Goal: Task Accomplishment & Management: Use online tool/utility

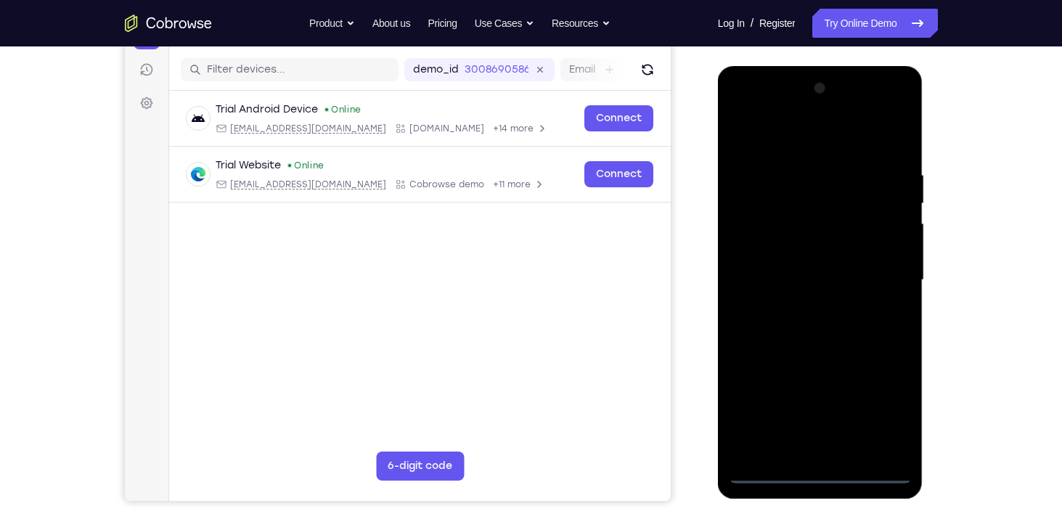
click at [817, 470] on div at bounding box center [820, 280] width 183 height 406
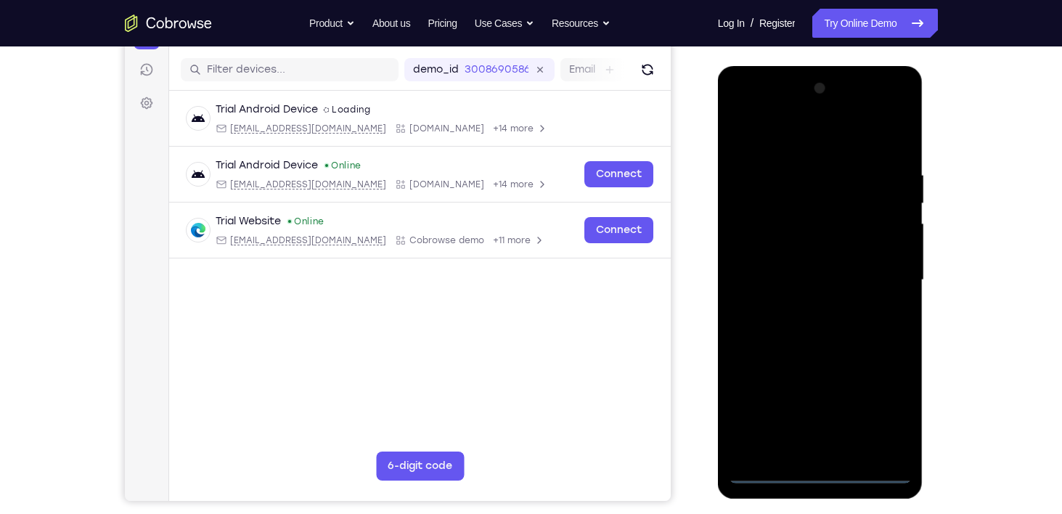
click at [889, 404] on div at bounding box center [820, 280] width 183 height 406
click at [792, 137] on div at bounding box center [820, 280] width 183 height 406
click at [880, 269] on div at bounding box center [820, 280] width 183 height 406
click at [805, 308] on div at bounding box center [820, 280] width 183 height 406
click at [813, 262] on div at bounding box center [820, 280] width 183 height 406
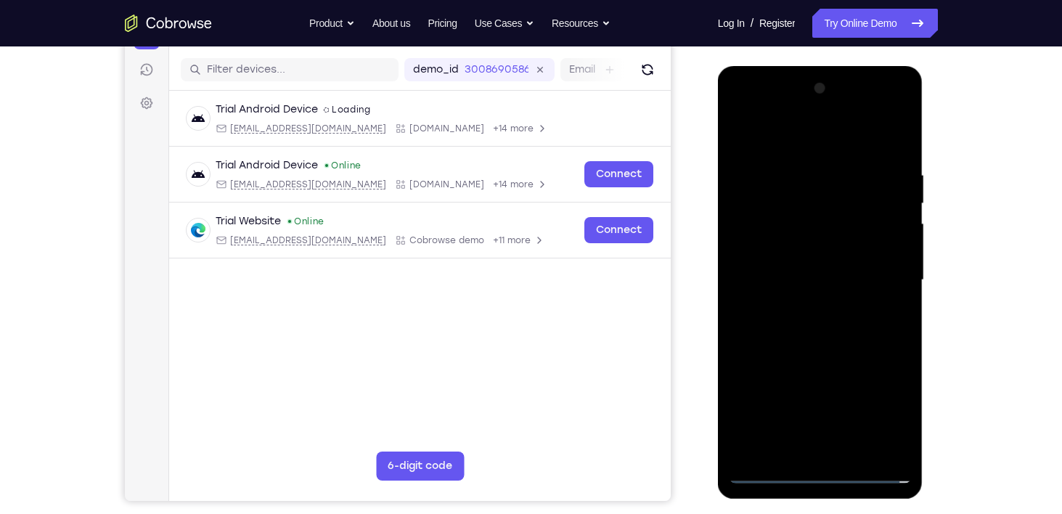
click at [813, 255] on div at bounding box center [820, 280] width 183 height 406
click at [830, 275] on div at bounding box center [820, 280] width 183 height 406
click at [856, 335] on div at bounding box center [820, 280] width 183 height 406
click at [825, 328] on div at bounding box center [820, 280] width 183 height 406
click at [827, 329] on div at bounding box center [820, 280] width 183 height 406
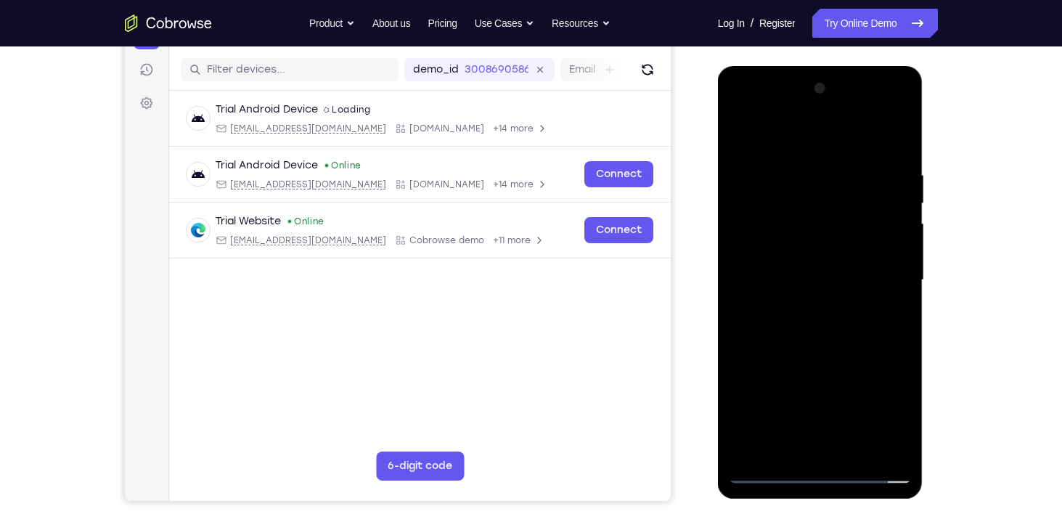
drag, startPoint x: 764, startPoint y: 142, endPoint x: 1011, endPoint y: 158, distance: 248.0
click at [925, 158] on html "Online web based iOS Simulators and Android Emulators. Run iPhone, iPad, Mobile…" at bounding box center [821, 284] width 207 height 436
click at [897, 155] on div at bounding box center [820, 280] width 183 height 406
click at [793, 155] on div at bounding box center [820, 280] width 183 height 406
click at [886, 197] on div at bounding box center [820, 280] width 183 height 406
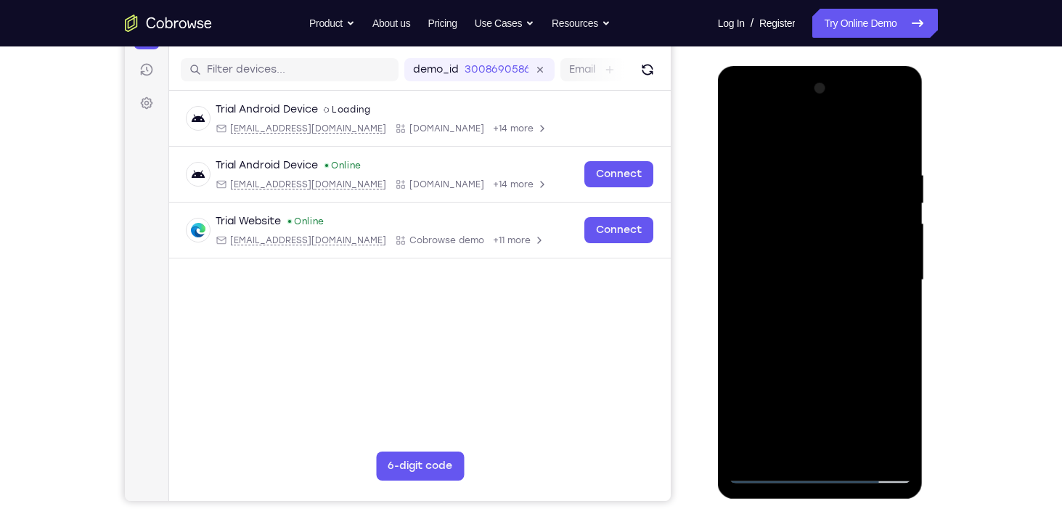
click at [887, 185] on div at bounding box center [820, 280] width 183 height 406
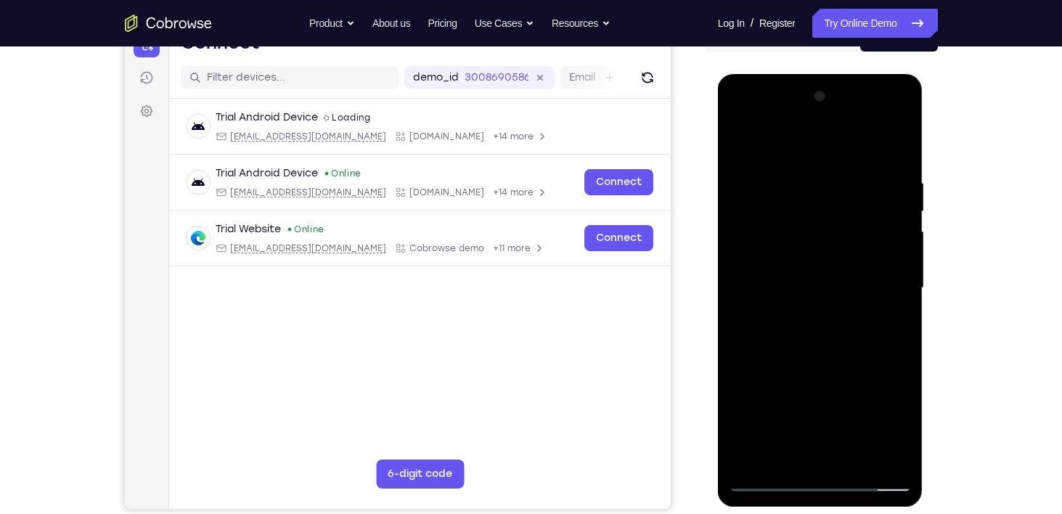
scroll to position [165, 0]
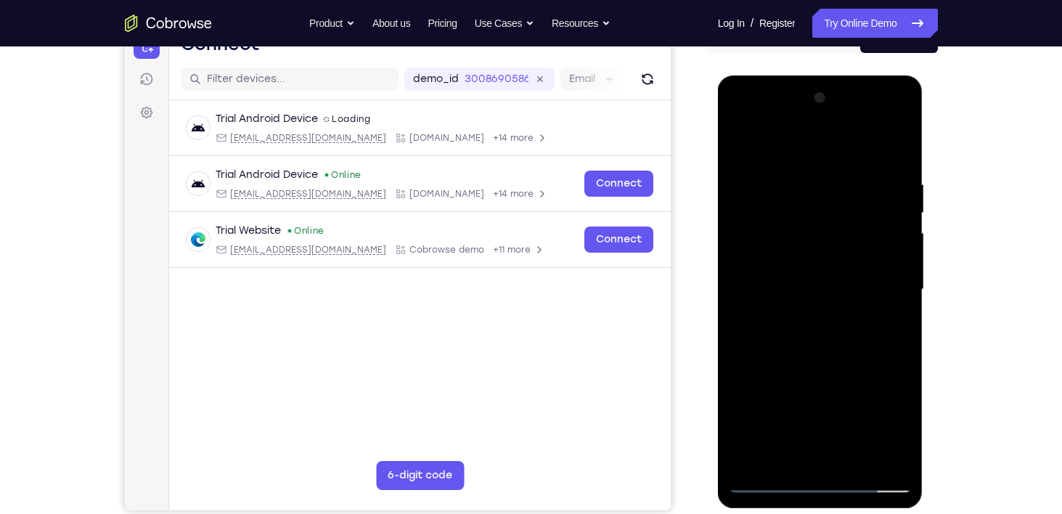
click at [738, 206] on div at bounding box center [820, 289] width 183 height 406
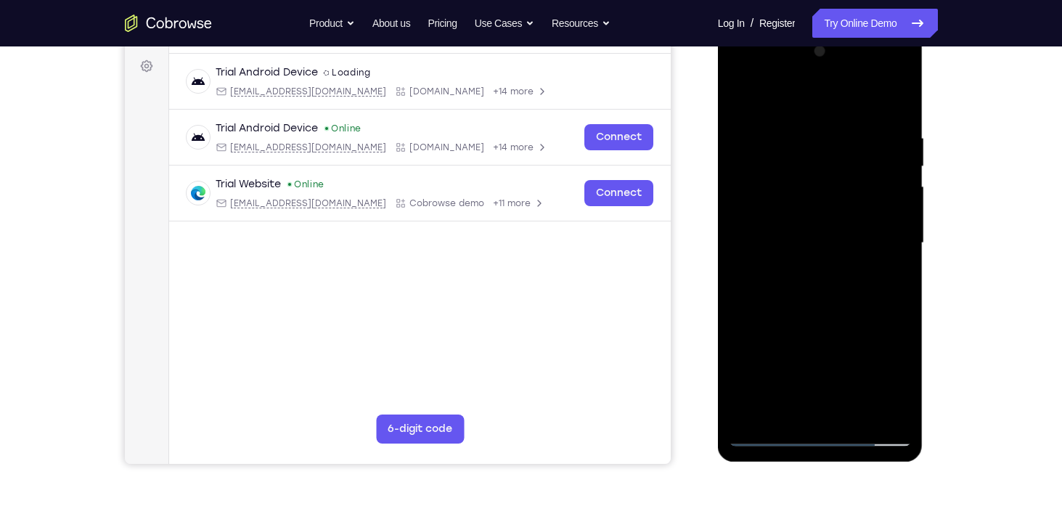
scroll to position [207, 0]
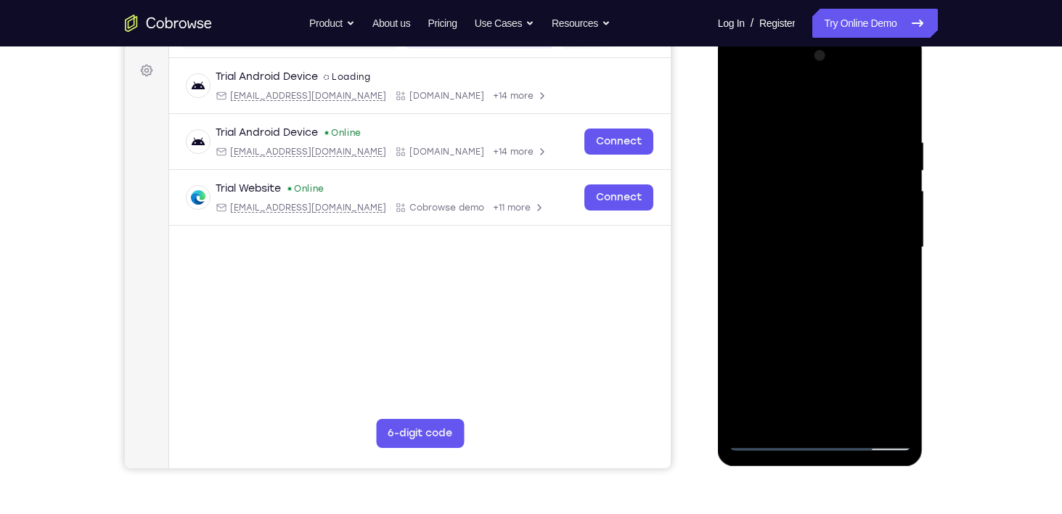
click at [891, 104] on div at bounding box center [820, 247] width 183 height 406
click at [891, 138] on div at bounding box center [820, 247] width 183 height 406
click at [892, 107] on div at bounding box center [820, 247] width 183 height 406
click at [882, 134] on div at bounding box center [820, 247] width 183 height 406
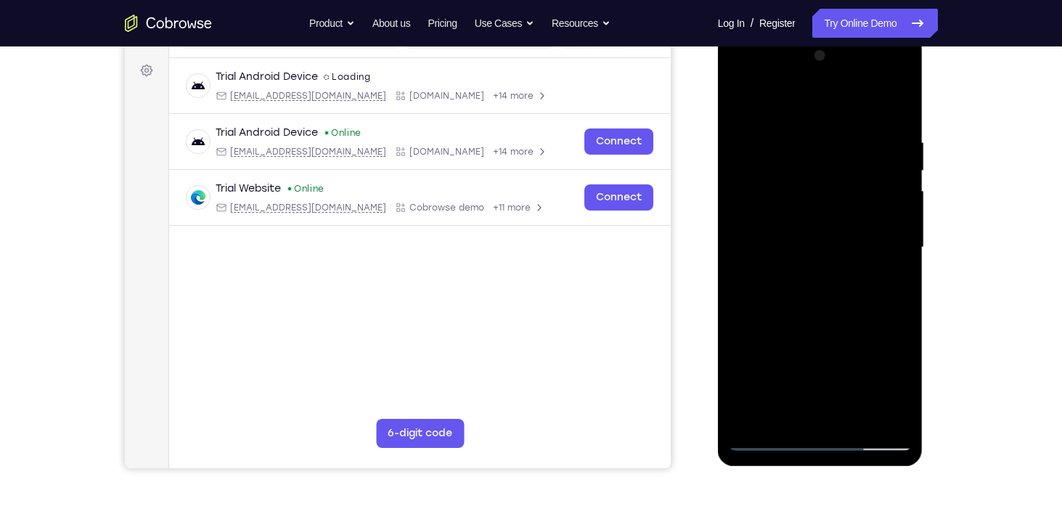
click at [777, 104] on div at bounding box center [820, 247] width 183 height 406
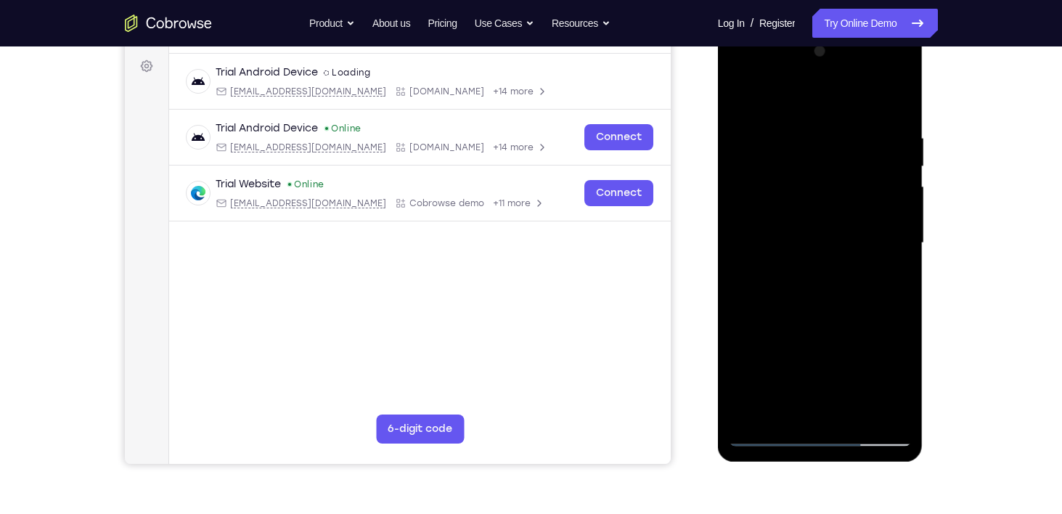
drag, startPoint x: 843, startPoint y: 289, endPoint x: 839, endPoint y: 252, distance: 37.2
click at [839, 252] on div at bounding box center [820, 243] width 183 height 406
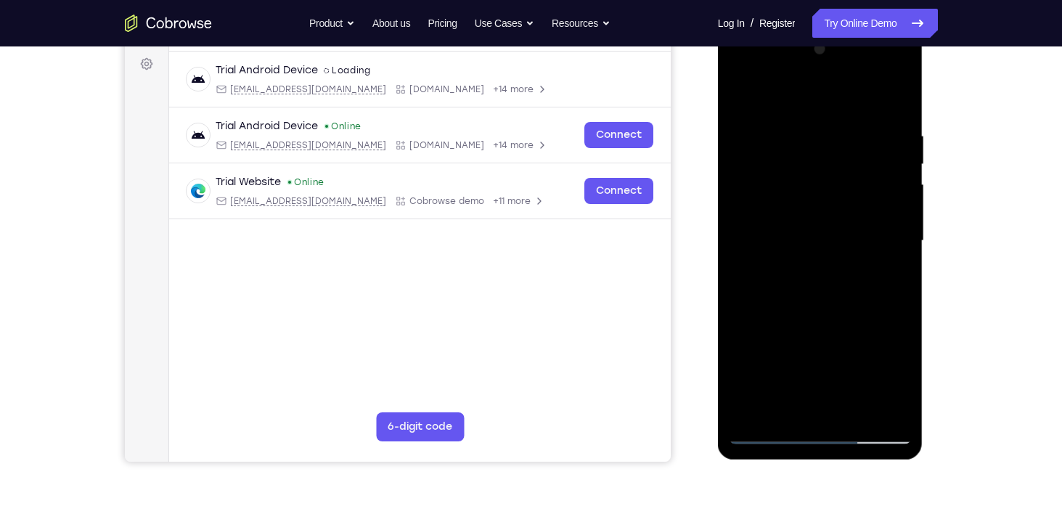
scroll to position [192, 0]
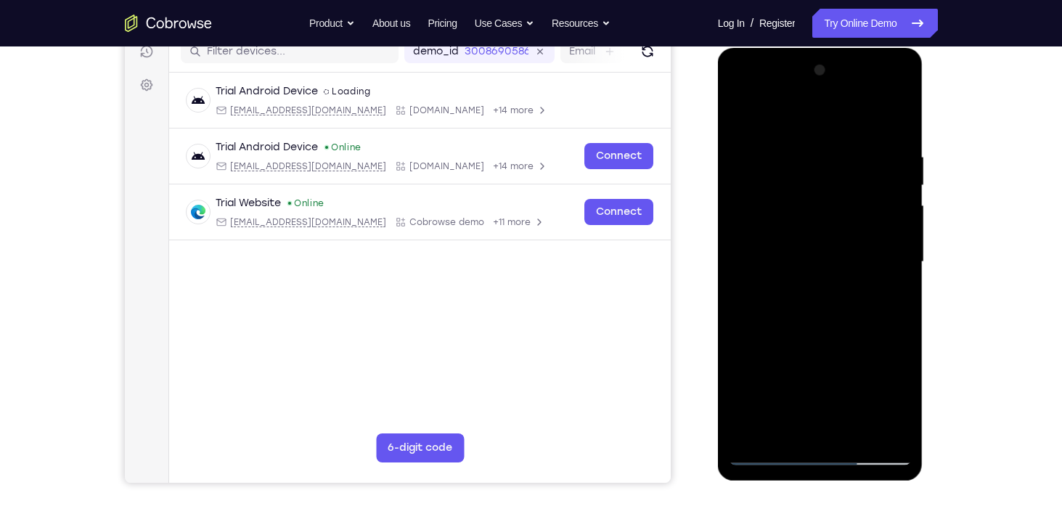
drag, startPoint x: 825, startPoint y: 317, endPoint x: 838, endPoint y: 208, distance: 110.5
click at [838, 208] on div at bounding box center [820, 262] width 183 height 406
drag, startPoint x: 795, startPoint y: 366, endPoint x: 806, endPoint y: 276, distance: 90.7
click at [806, 276] on div at bounding box center [820, 262] width 183 height 406
click at [751, 227] on div at bounding box center [820, 262] width 183 height 406
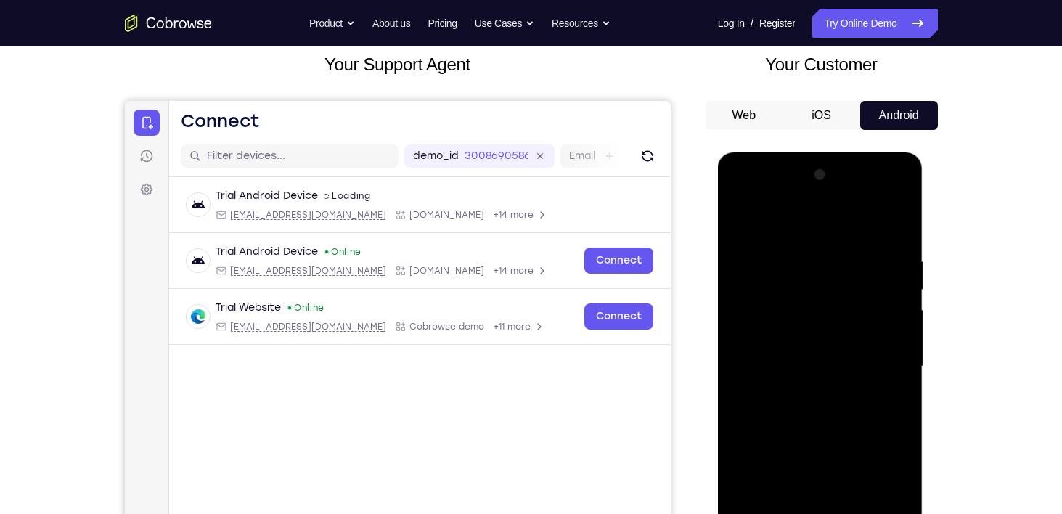
scroll to position [87, 0]
drag, startPoint x: 791, startPoint y: 265, endPoint x: 789, endPoint y: 306, distance: 40.7
click at [789, 306] on div at bounding box center [820, 367] width 183 height 406
drag, startPoint x: 809, startPoint y: 266, endPoint x: 804, endPoint y: 306, distance: 40.2
click at [804, 306] on div at bounding box center [820, 367] width 183 height 406
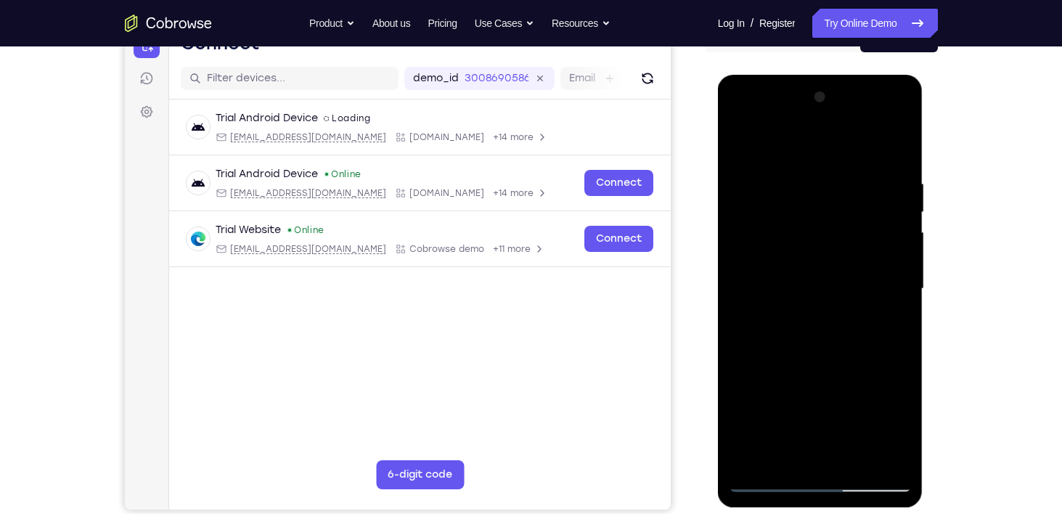
scroll to position [168, 0]
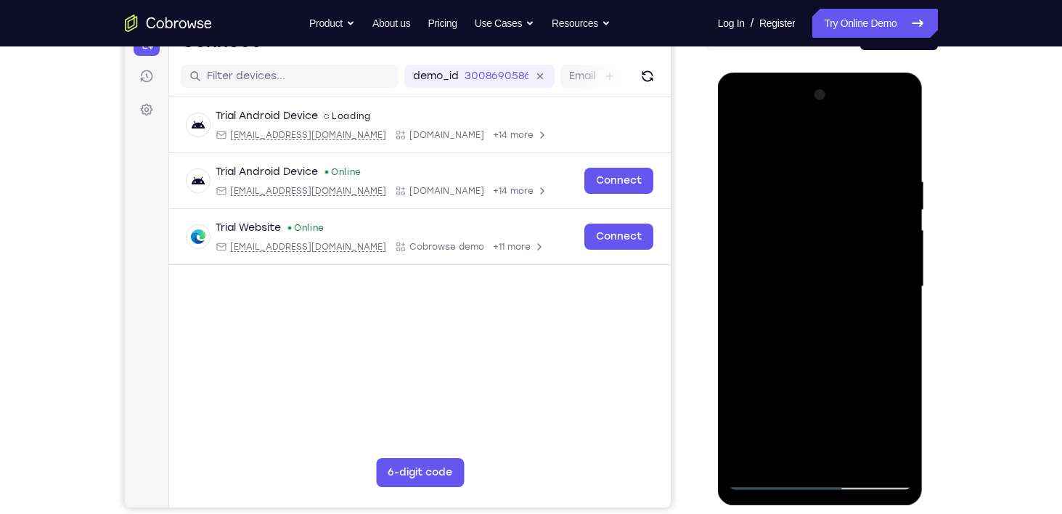
click at [841, 375] on div at bounding box center [820, 286] width 183 height 406
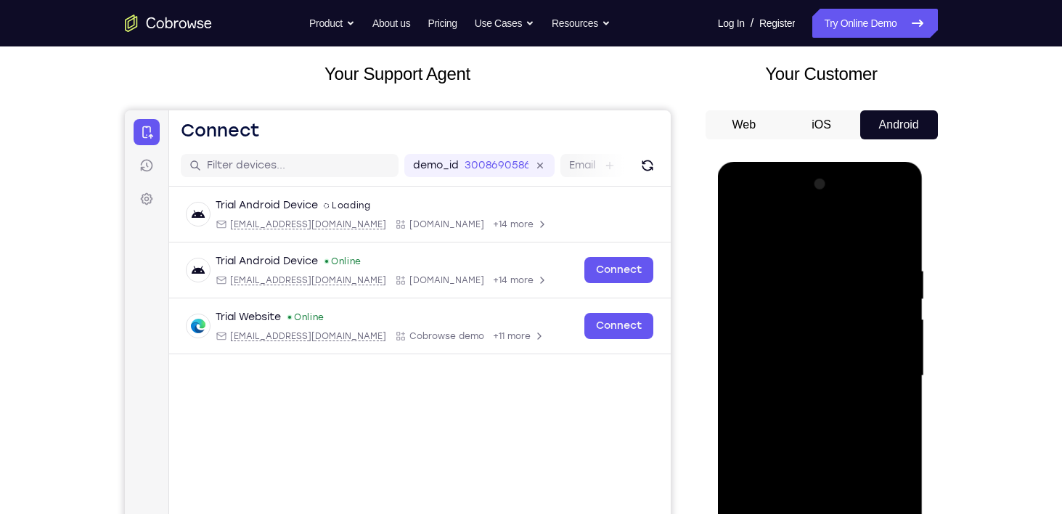
scroll to position [76, 0]
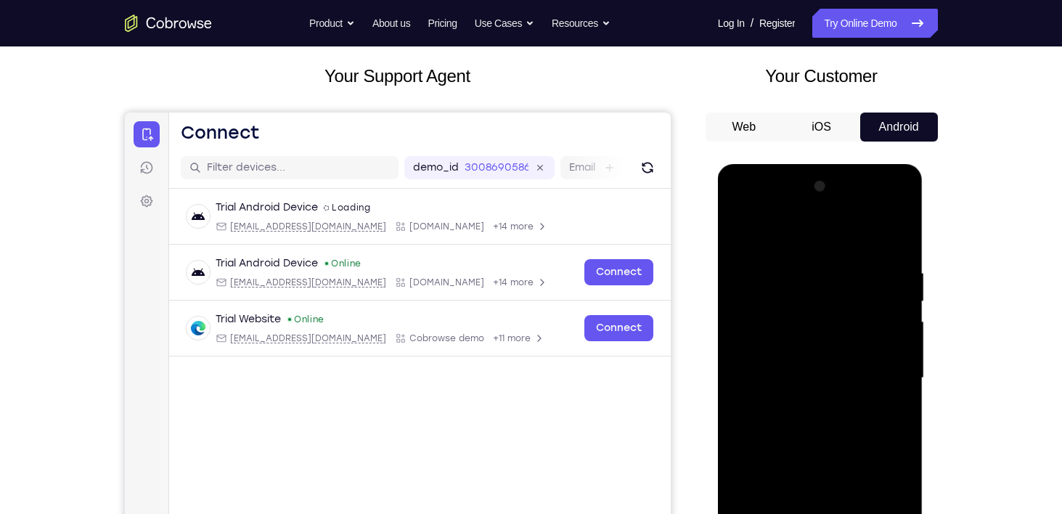
drag, startPoint x: 814, startPoint y: 281, endPoint x: 815, endPoint y: 293, distance: 12.4
click at [815, 293] on div at bounding box center [820, 378] width 183 height 406
drag, startPoint x: 824, startPoint y: 300, endPoint x: 829, endPoint y: 342, distance: 41.7
click at [829, 342] on div at bounding box center [820, 378] width 183 height 406
drag, startPoint x: 829, startPoint y: 323, endPoint x: 825, endPoint y: 211, distance: 111.8
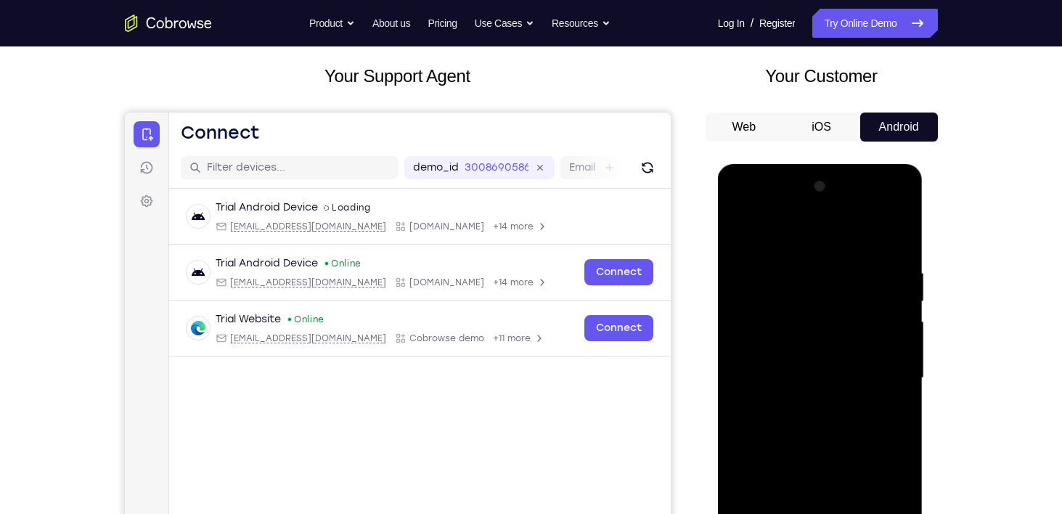
click at [825, 211] on div at bounding box center [820, 378] width 183 height 406
drag, startPoint x: 818, startPoint y: 338, endPoint x: 828, endPoint y: 263, distance: 75.4
click at [828, 263] on div at bounding box center [820, 378] width 183 height 406
drag, startPoint x: 833, startPoint y: 340, endPoint x: 819, endPoint y: 261, distance: 80.9
click at [819, 261] on div at bounding box center [820, 378] width 183 height 406
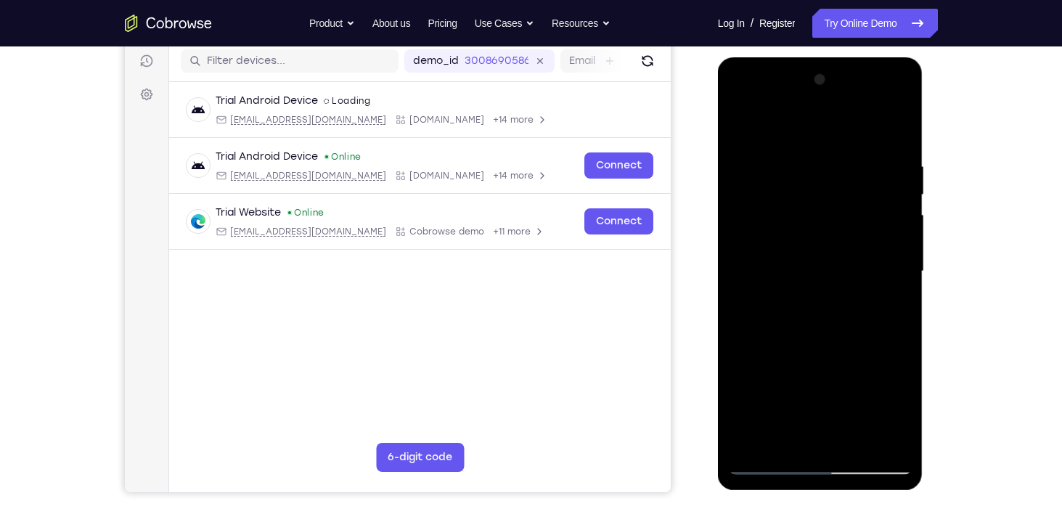
scroll to position [183, 0]
click at [748, 267] on div at bounding box center [820, 271] width 183 height 406
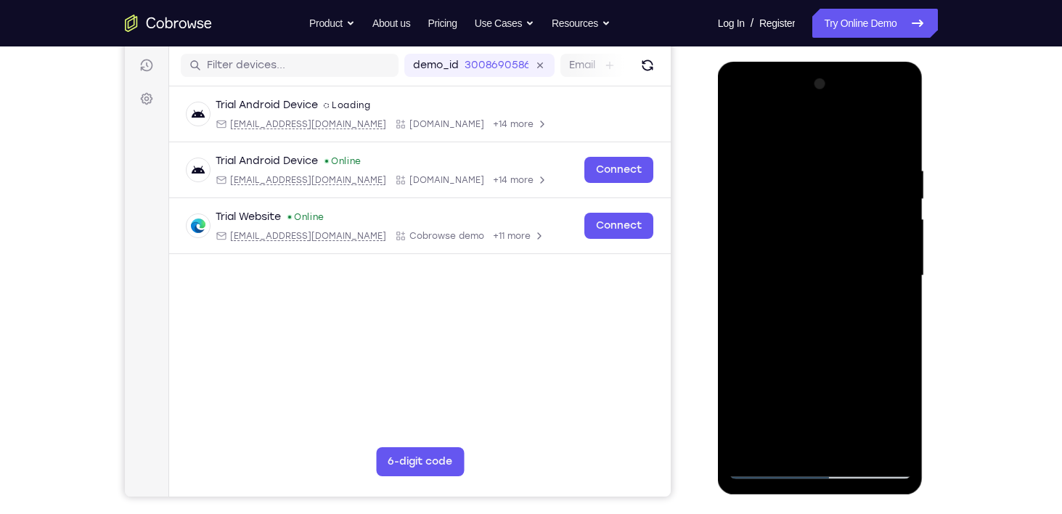
scroll to position [180, 0]
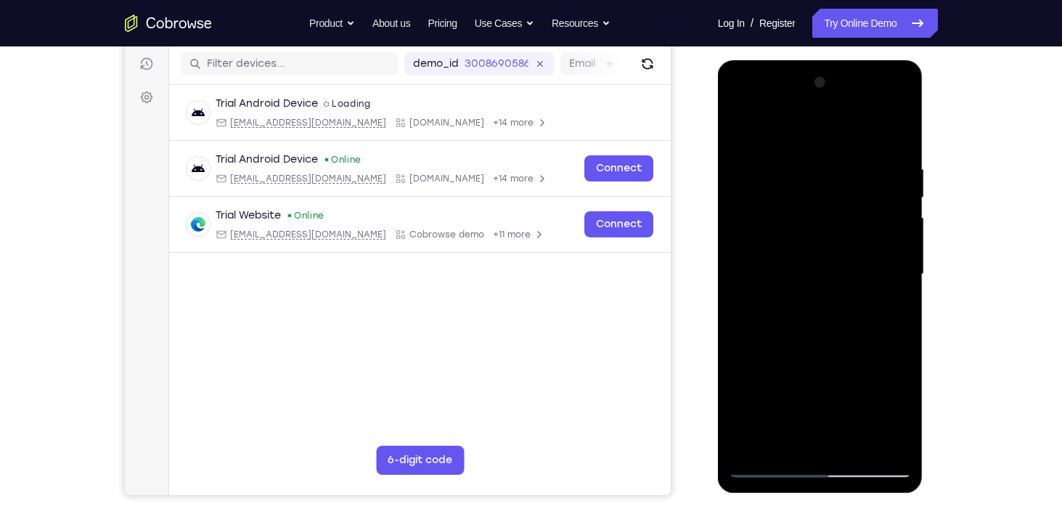
click at [877, 248] on div at bounding box center [820, 274] width 183 height 406
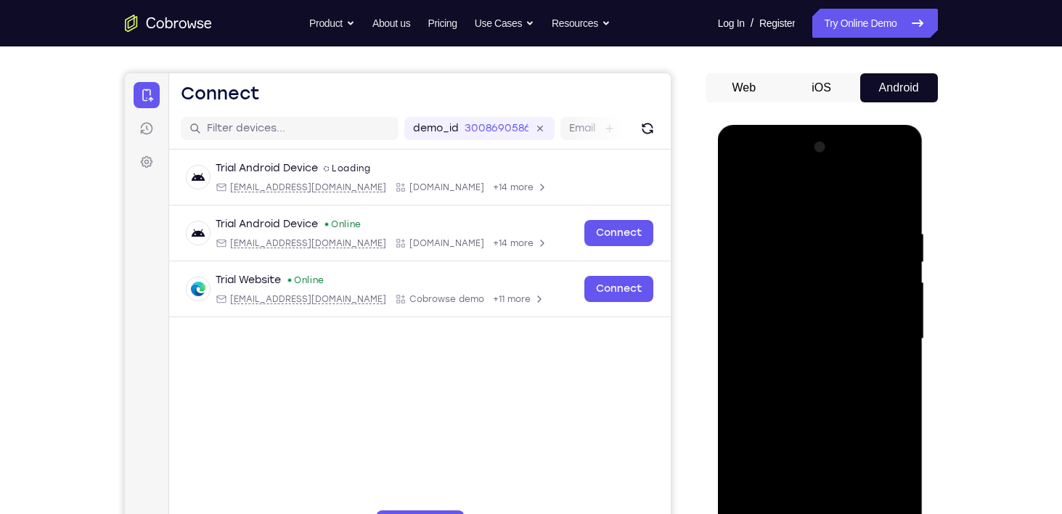
scroll to position [115, 0]
drag, startPoint x: 849, startPoint y: 285, endPoint x: 844, endPoint y: 319, distance: 34.4
click at [844, 319] on div at bounding box center [820, 339] width 183 height 406
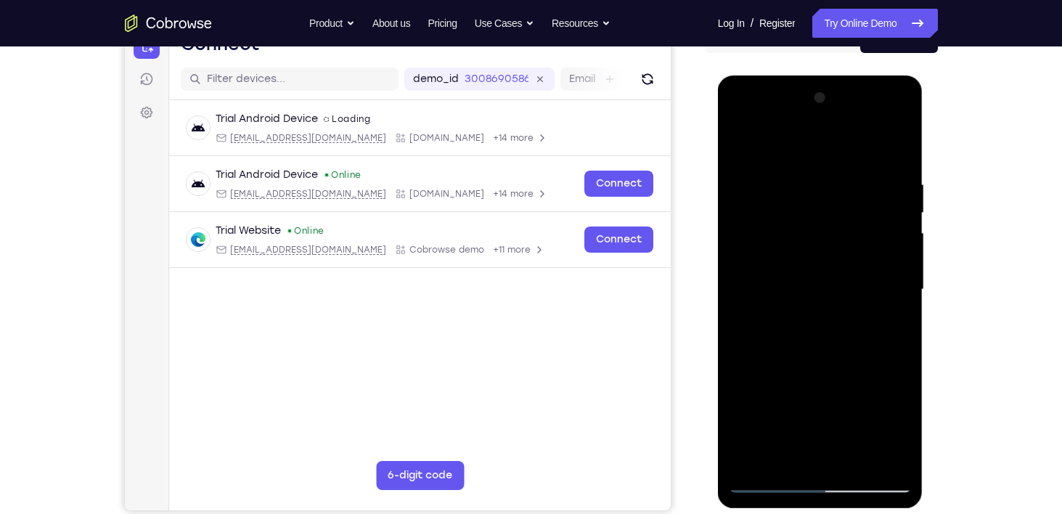
scroll to position [148, 0]
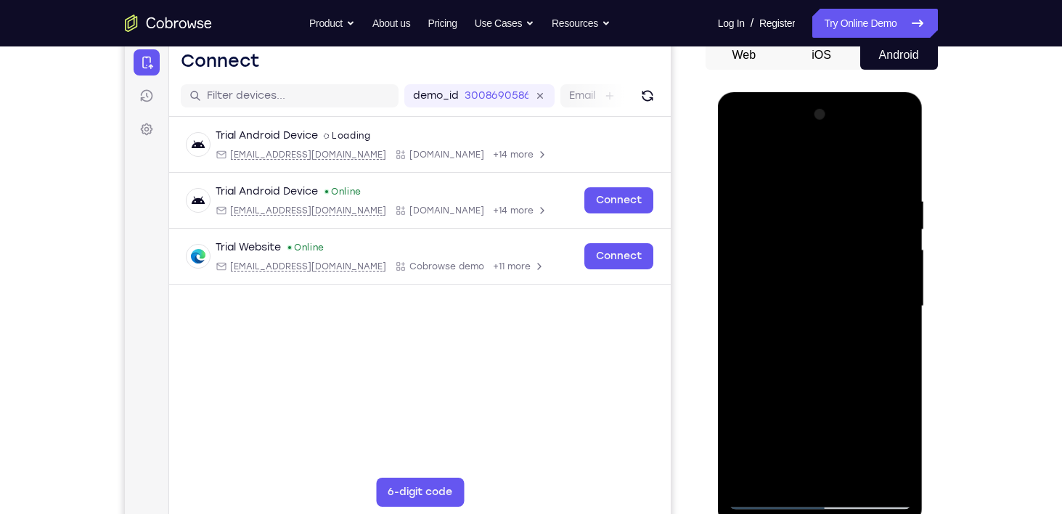
click at [902, 282] on div at bounding box center [820, 306] width 183 height 406
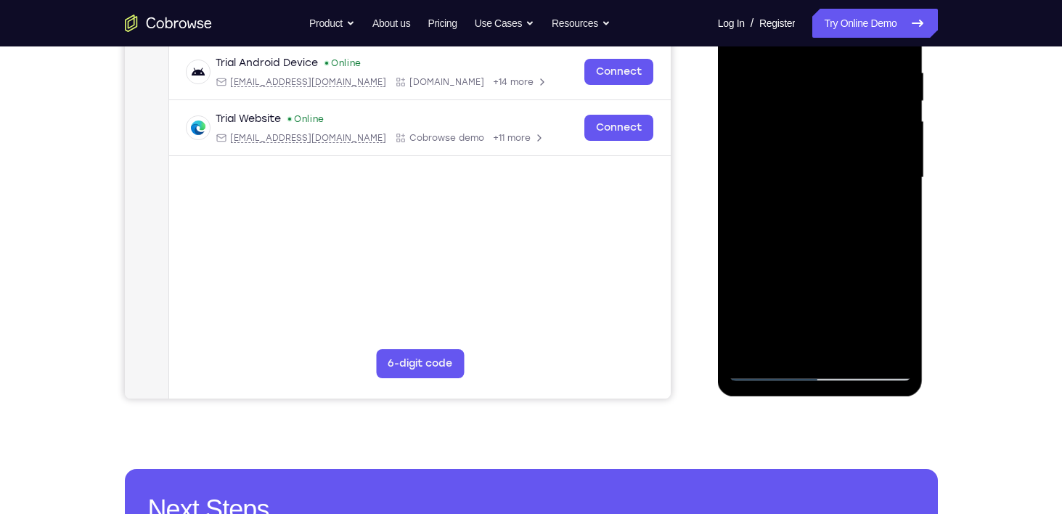
scroll to position [277, 0]
click at [854, 350] on div at bounding box center [820, 177] width 183 height 406
drag, startPoint x: 836, startPoint y: 303, endPoint x: 827, endPoint y: 234, distance: 69.6
click at [827, 235] on div at bounding box center [820, 177] width 183 height 406
click at [820, 283] on div at bounding box center [820, 177] width 183 height 406
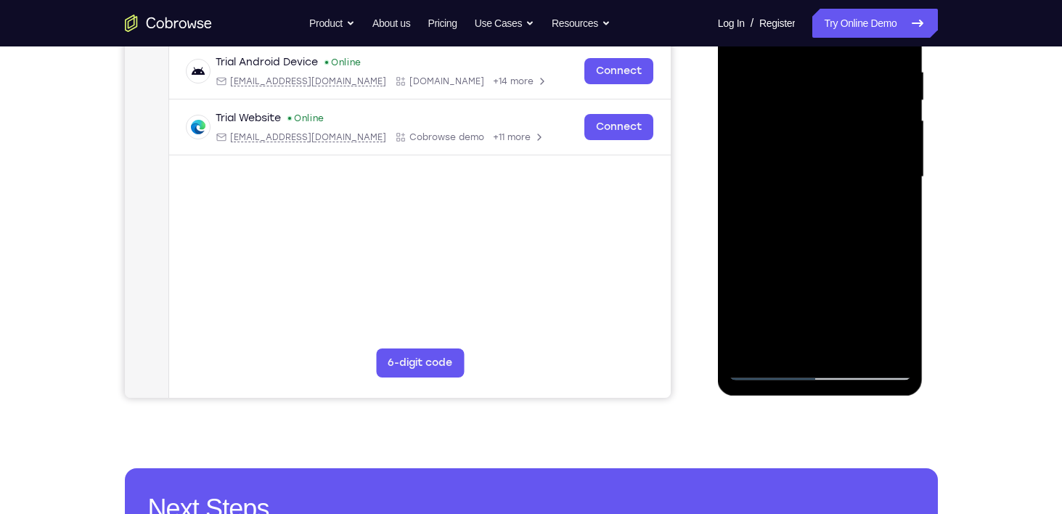
click at [819, 253] on div at bounding box center [820, 177] width 183 height 406
drag, startPoint x: 809, startPoint y: 300, endPoint x: 809, endPoint y: 268, distance: 31.9
click at [809, 268] on div at bounding box center [820, 177] width 183 height 406
click at [825, 253] on div at bounding box center [820, 177] width 183 height 406
drag, startPoint x: 825, startPoint y: 253, endPoint x: 825, endPoint y: 187, distance: 66.1
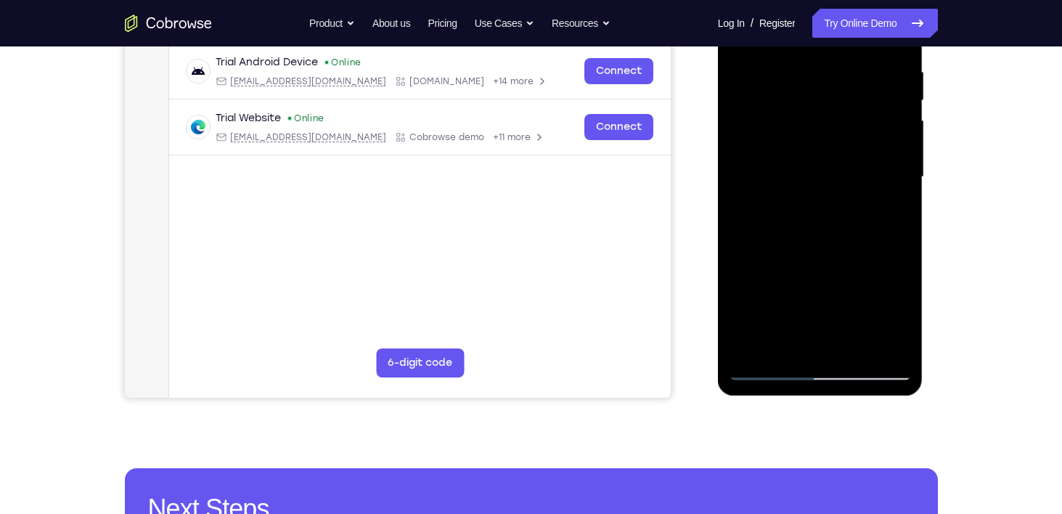
click at [825, 187] on div at bounding box center [820, 177] width 183 height 406
click at [769, 363] on div at bounding box center [820, 177] width 183 height 406
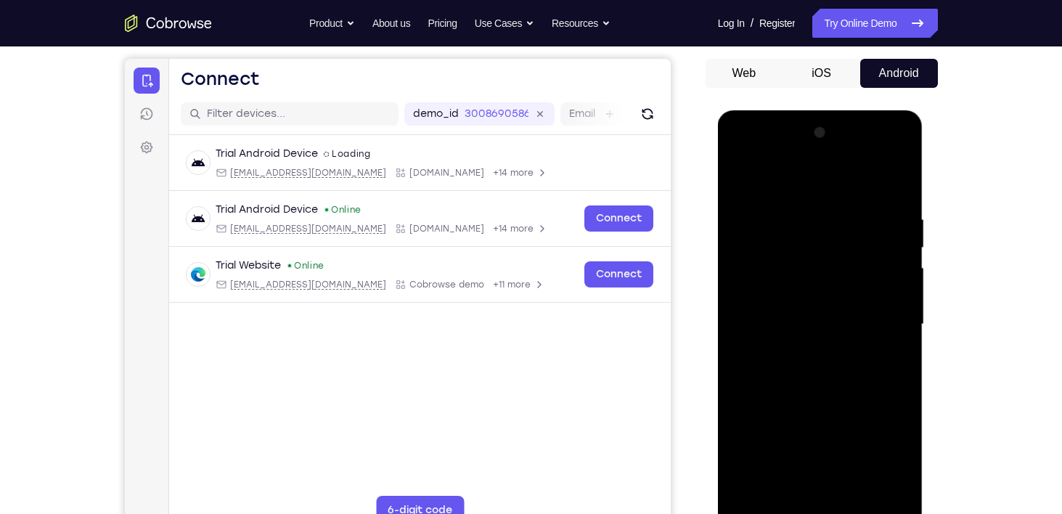
scroll to position [128, 0]
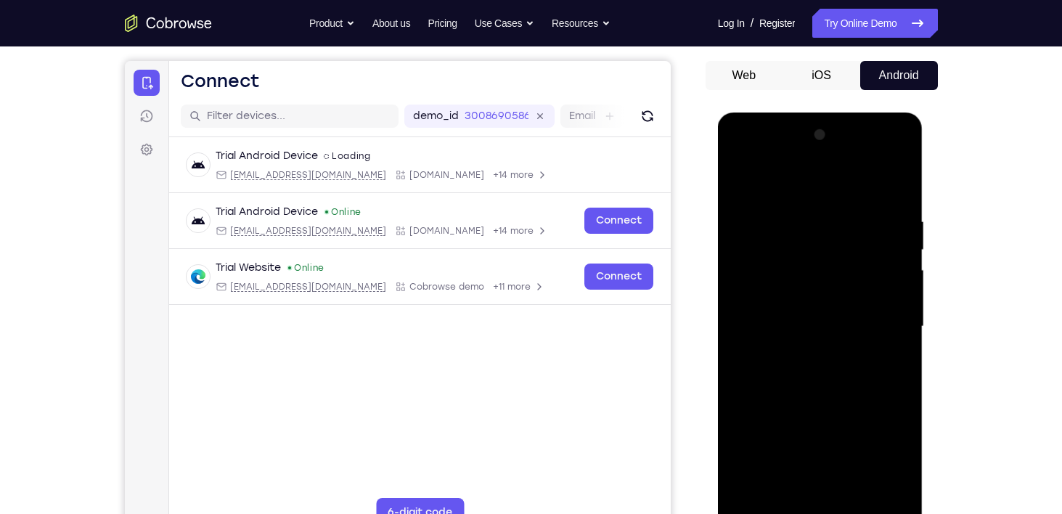
click at [764, 180] on div at bounding box center [820, 326] width 183 height 406
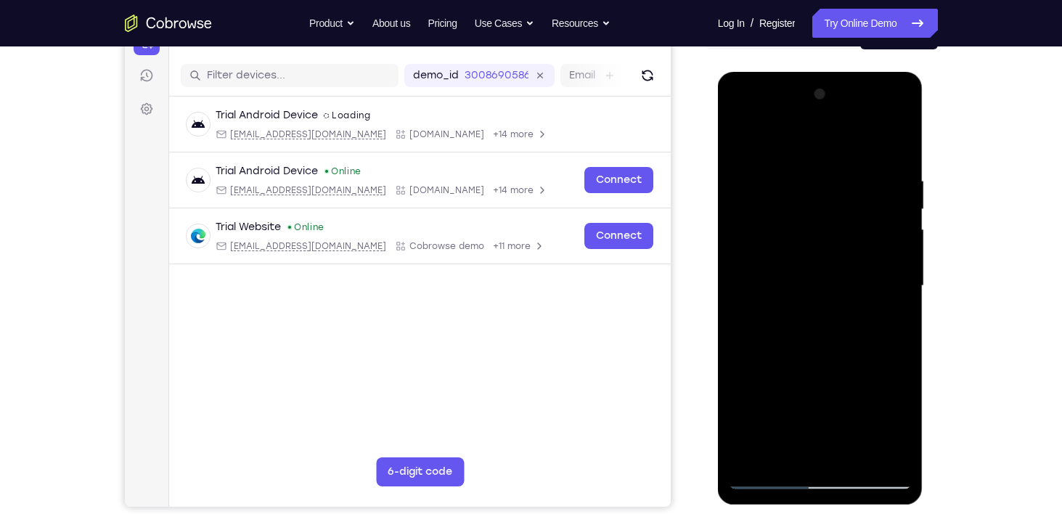
scroll to position [168, 0]
drag, startPoint x: 851, startPoint y: 314, endPoint x: 849, endPoint y: 217, distance: 97.3
click at [849, 217] on div at bounding box center [820, 286] width 183 height 406
drag, startPoint x: 828, startPoint y: 340, endPoint x: 840, endPoint y: 241, distance: 99.4
click at [840, 241] on div at bounding box center [820, 286] width 183 height 406
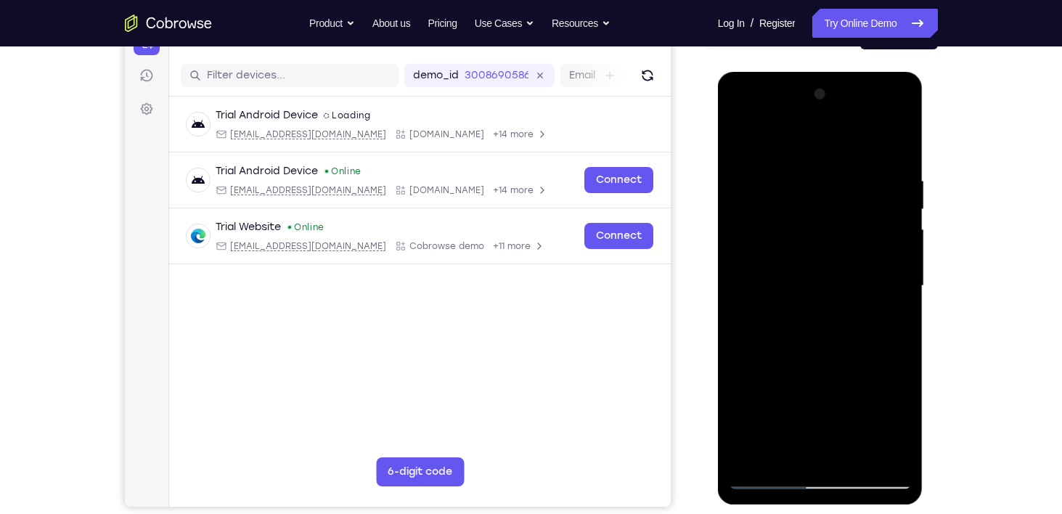
drag, startPoint x: 820, startPoint y: 245, endPoint x: 820, endPoint y: 225, distance: 20.3
click at [820, 225] on div at bounding box center [820, 286] width 183 height 406
click at [759, 267] on div at bounding box center [820, 286] width 183 height 406
click at [902, 210] on div at bounding box center [820, 286] width 183 height 406
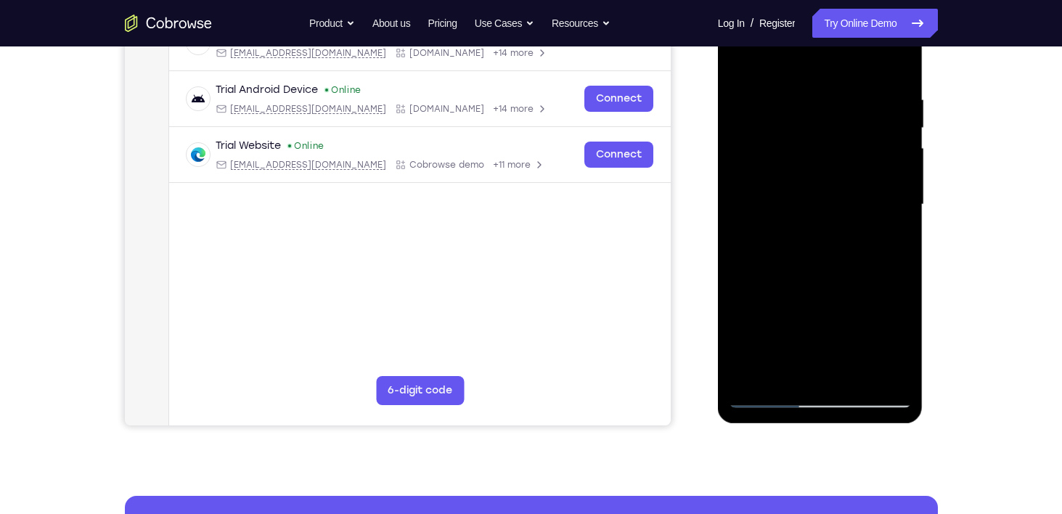
scroll to position [266, 0]
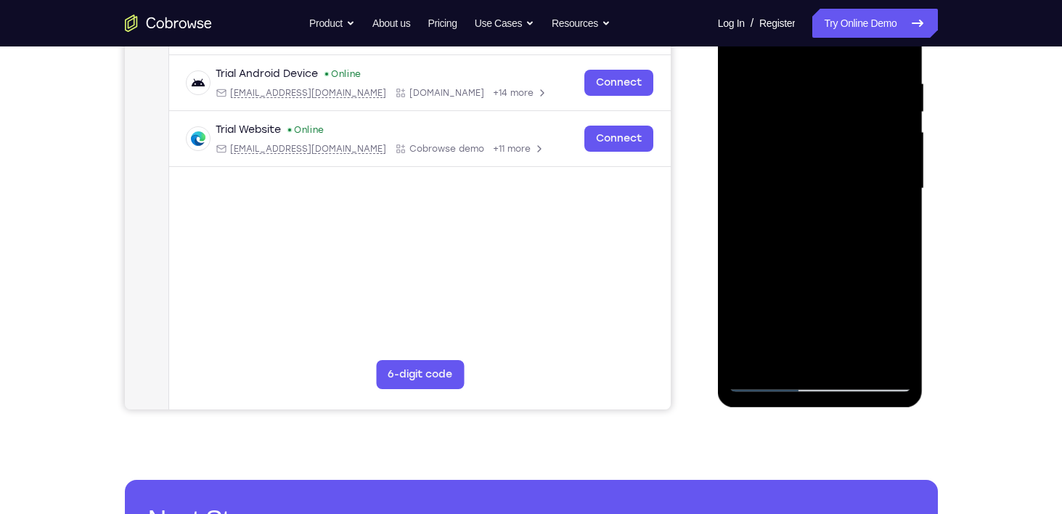
click at [766, 385] on div at bounding box center [820, 188] width 183 height 406
click at [858, 359] on div at bounding box center [820, 188] width 183 height 406
drag, startPoint x: 808, startPoint y: 346, endPoint x: 814, endPoint y: 260, distance: 86.6
click at [814, 260] on div at bounding box center [820, 188] width 183 height 406
drag, startPoint x: 857, startPoint y: 332, endPoint x: 842, endPoint y: 240, distance: 93.4
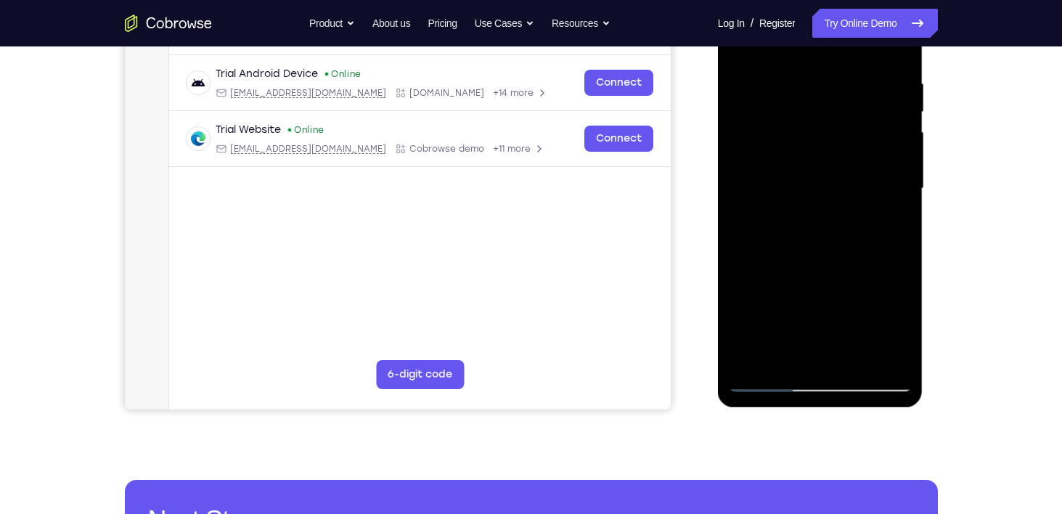
click at [842, 240] on div at bounding box center [820, 188] width 183 height 406
drag, startPoint x: 854, startPoint y: 336, endPoint x: 865, endPoint y: 253, distance: 83.5
click at [865, 253] on div at bounding box center [820, 188] width 183 height 406
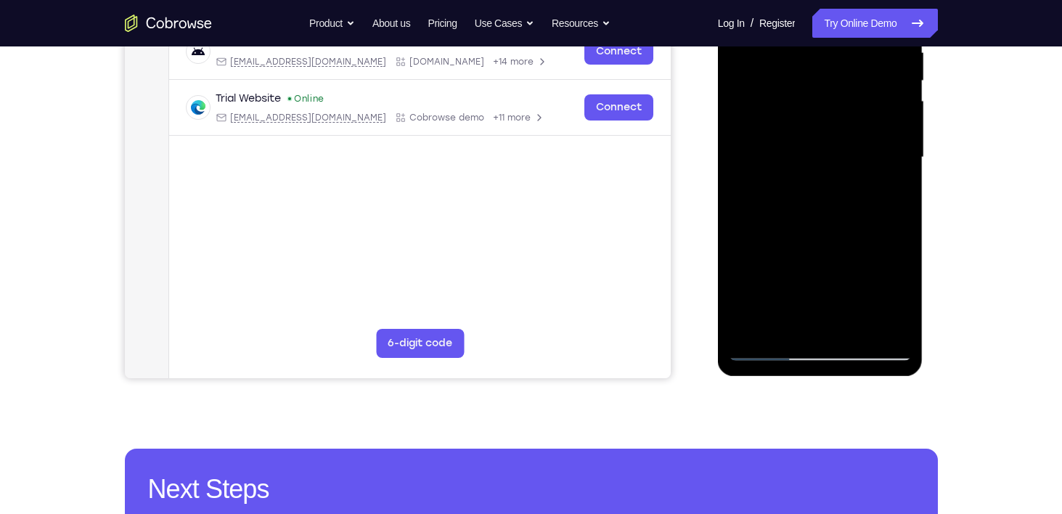
scroll to position [298, 0]
click at [767, 347] on div at bounding box center [820, 157] width 183 height 406
click at [750, 327] on div at bounding box center [820, 157] width 183 height 406
click at [889, 324] on div at bounding box center [820, 157] width 183 height 406
drag, startPoint x: 809, startPoint y: 275, endPoint x: 814, endPoint y: 224, distance: 51.1
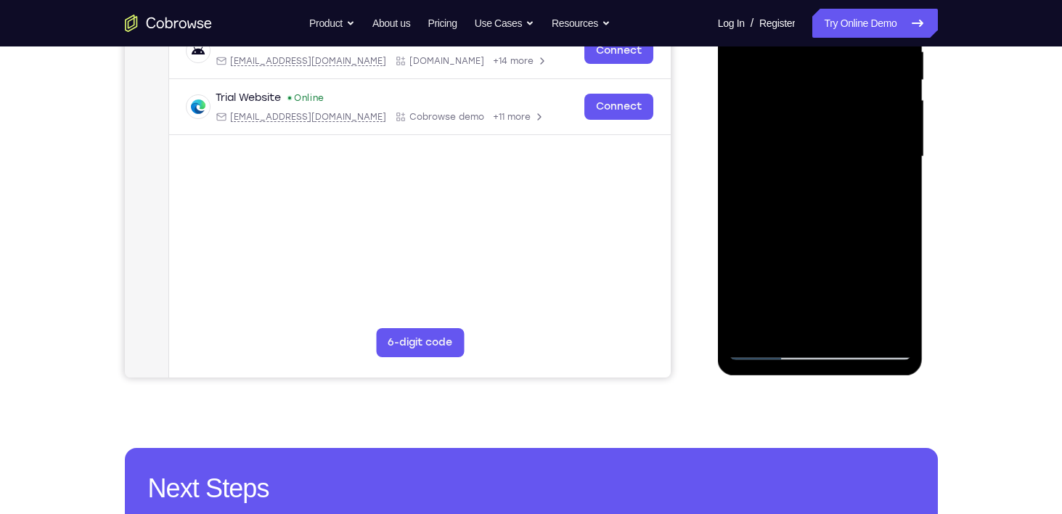
click at [814, 224] on div at bounding box center [820, 157] width 183 height 406
click at [737, 271] on div at bounding box center [820, 157] width 183 height 406
click at [756, 278] on div at bounding box center [820, 157] width 183 height 406
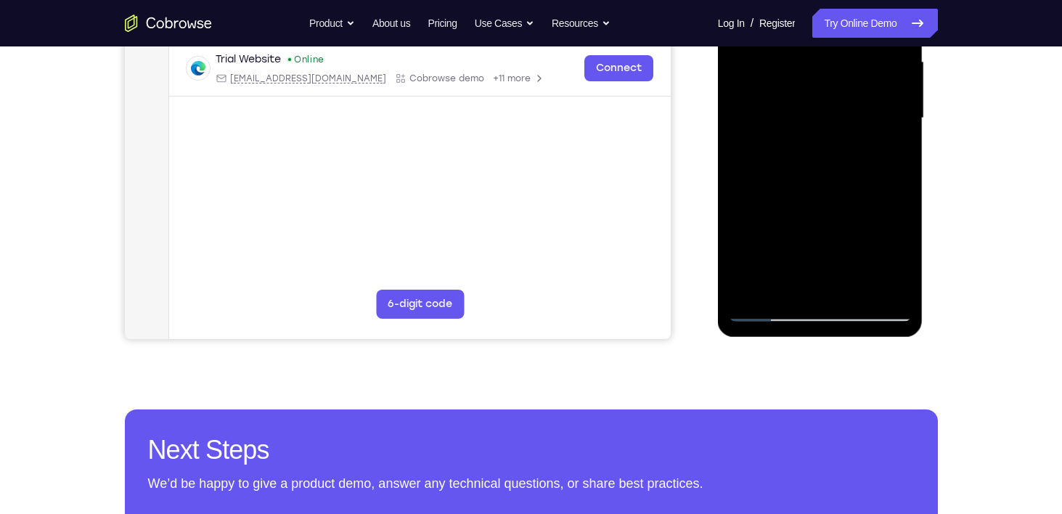
scroll to position [337, 0]
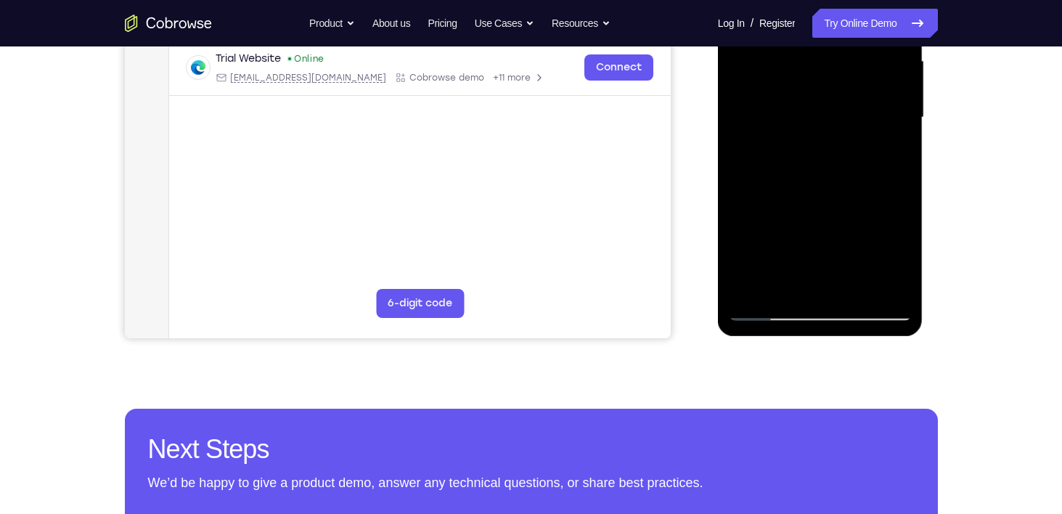
click at [764, 308] on div at bounding box center [820, 117] width 183 height 406
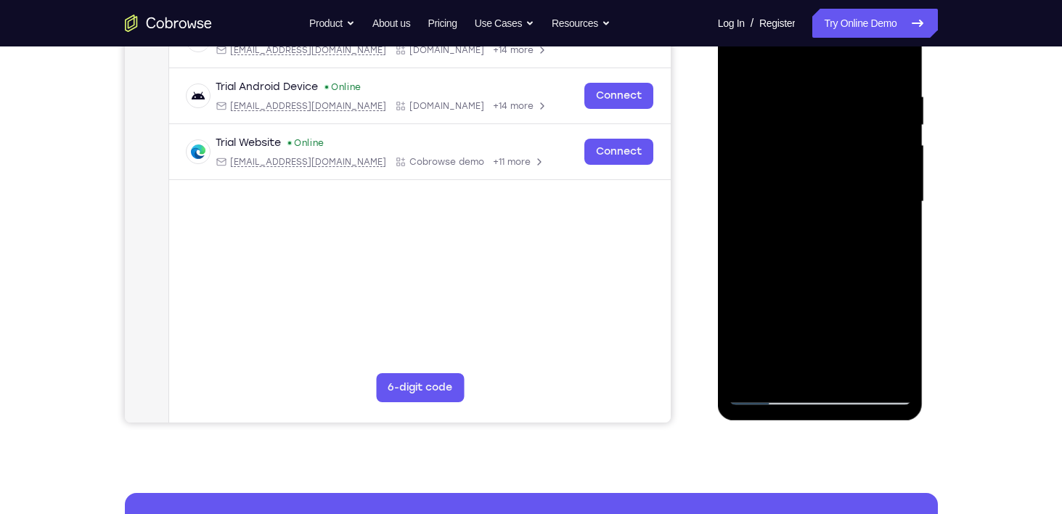
scroll to position [252, 0]
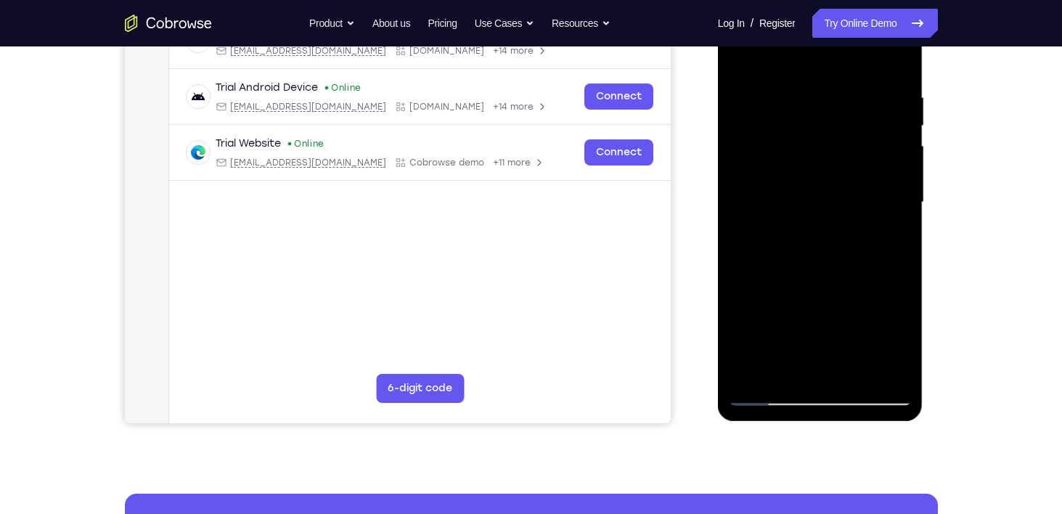
drag, startPoint x: 805, startPoint y: 293, endPoint x: 801, endPoint y: 200, distance: 93.7
click at [801, 200] on div at bounding box center [820, 202] width 183 height 406
drag, startPoint x: 798, startPoint y: 295, endPoint x: 794, endPoint y: 210, distance: 85.8
click at [794, 210] on div at bounding box center [820, 202] width 183 height 406
drag, startPoint x: 825, startPoint y: 337, endPoint x: 837, endPoint y: 262, distance: 75.7
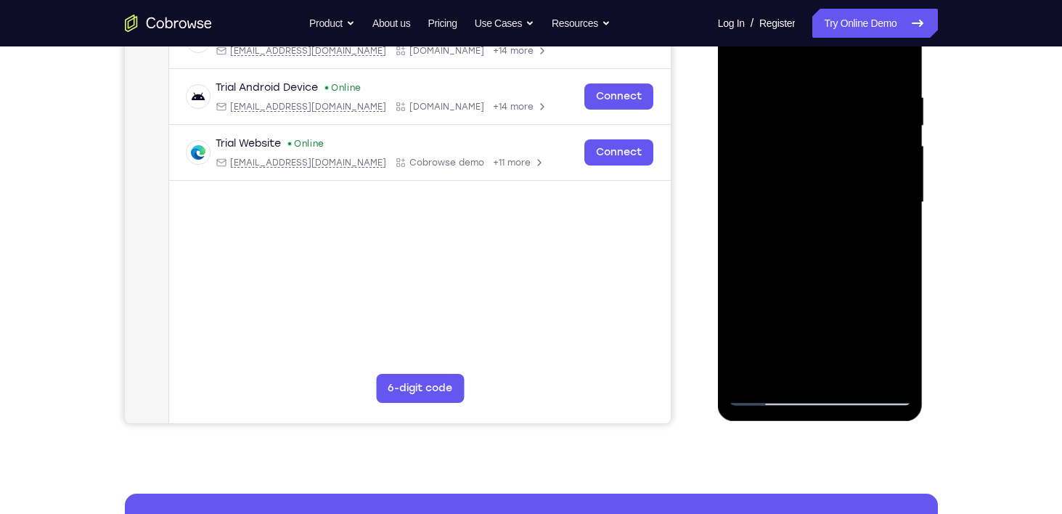
click at [837, 262] on div at bounding box center [820, 202] width 183 height 406
drag, startPoint x: 807, startPoint y: 322, endPoint x: 806, endPoint y: 221, distance: 100.2
click at [806, 221] on div at bounding box center [820, 202] width 183 height 406
drag, startPoint x: 804, startPoint y: 306, endPoint x: 800, endPoint y: 215, distance: 90.8
click at [800, 215] on div at bounding box center [820, 202] width 183 height 406
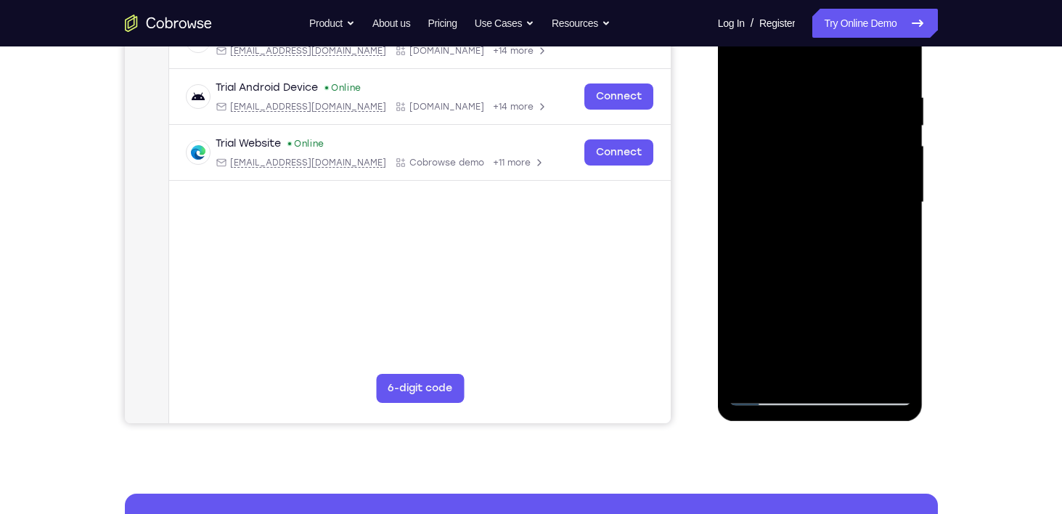
drag, startPoint x: 809, startPoint y: 277, endPoint x: 808, endPoint y: 327, distance: 50.1
click at [808, 327] on div at bounding box center [820, 202] width 183 height 406
drag, startPoint x: 807, startPoint y: 256, endPoint x: 796, endPoint y: 320, distance: 64.8
click at [796, 320] on div at bounding box center [820, 202] width 183 height 406
click at [759, 182] on div at bounding box center [820, 202] width 183 height 406
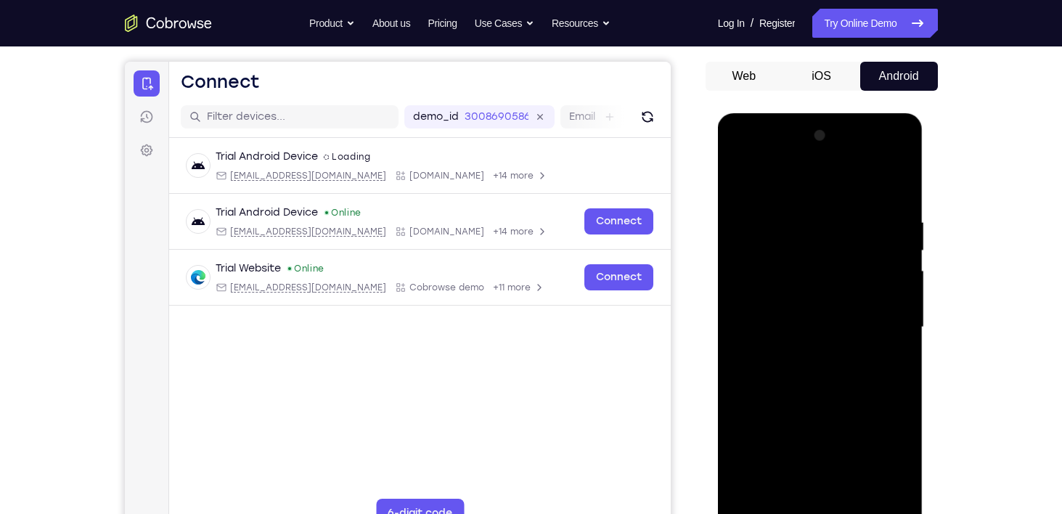
scroll to position [128, 0]
drag, startPoint x: 856, startPoint y: 253, endPoint x: 841, endPoint y: 343, distance: 92.0
click at [841, 343] on div at bounding box center [820, 326] width 183 height 406
click at [899, 304] on div at bounding box center [820, 326] width 183 height 406
click at [904, 308] on div at bounding box center [820, 326] width 183 height 406
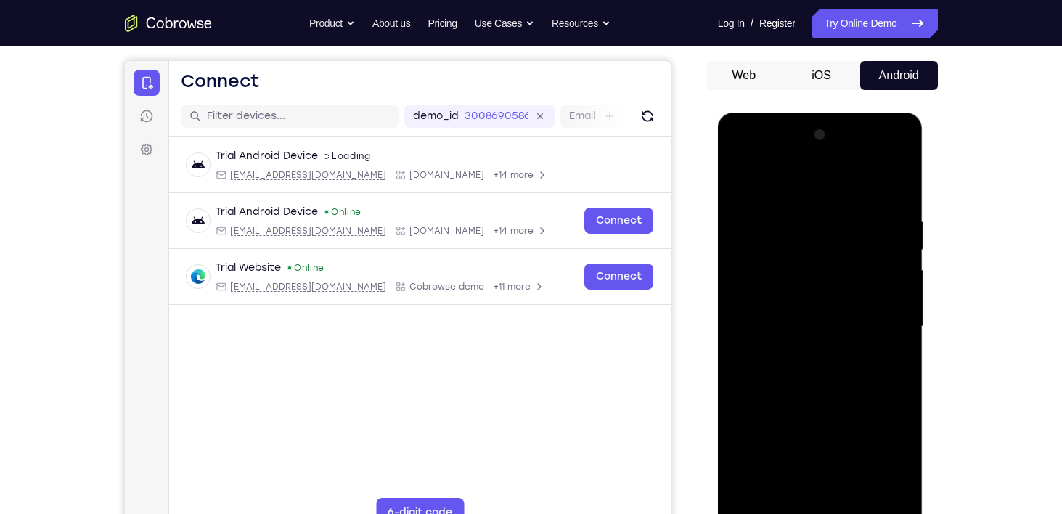
click at [899, 306] on div at bounding box center [820, 326] width 183 height 406
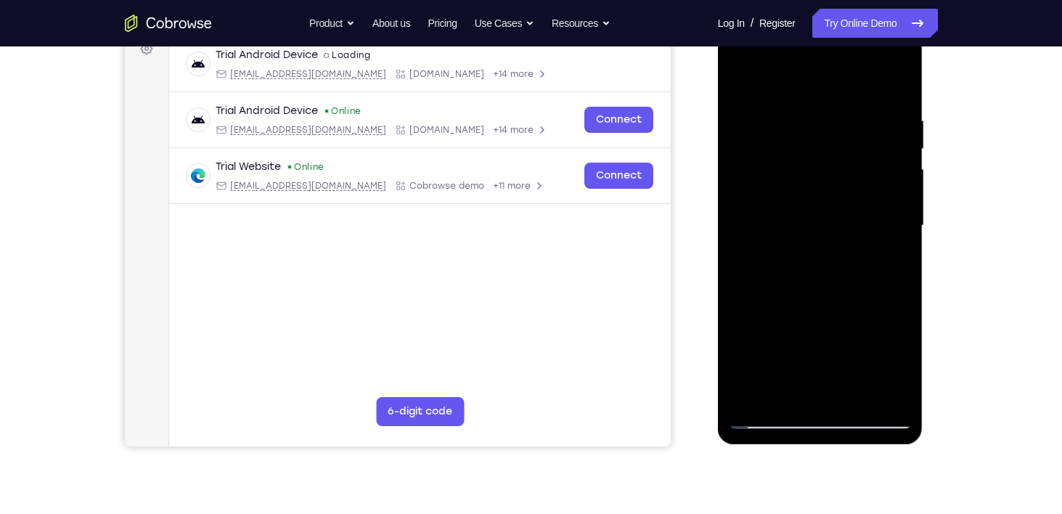
scroll to position [230, 0]
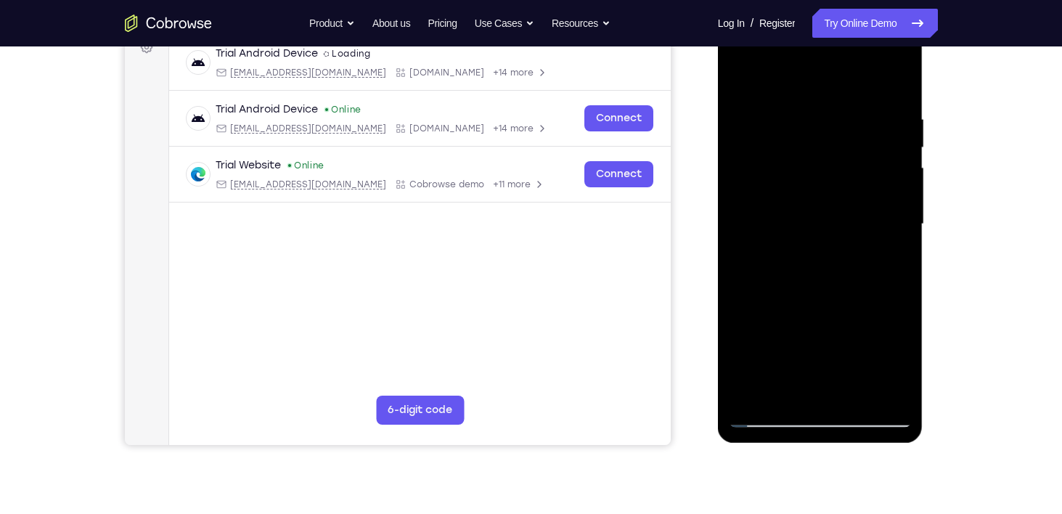
click at [766, 414] on div at bounding box center [820, 224] width 183 height 406
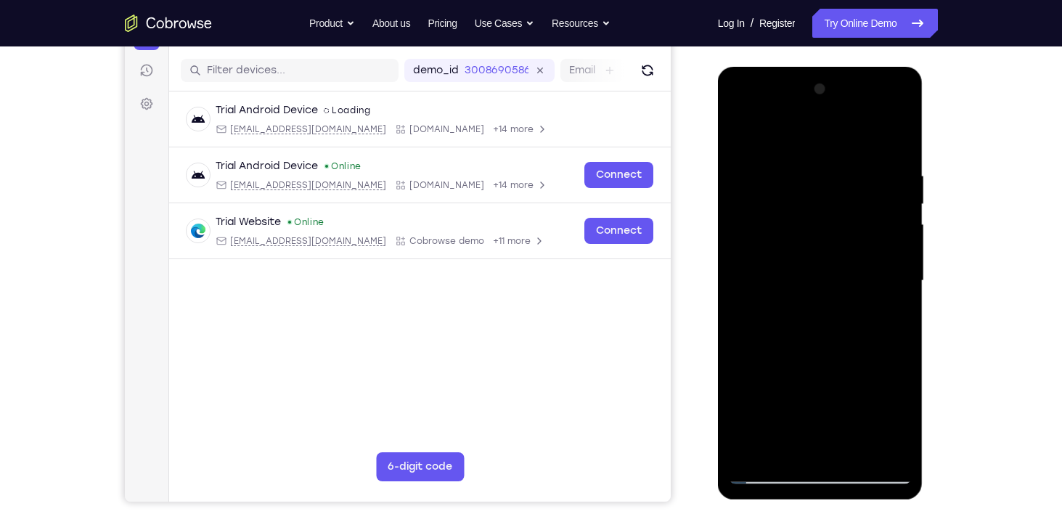
scroll to position [191, 0]
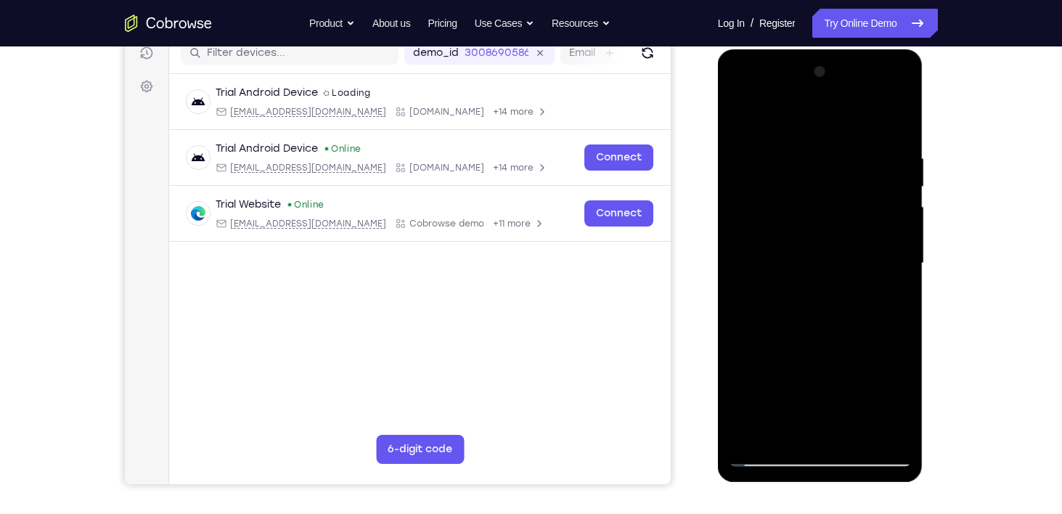
click at [856, 162] on div at bounding box center [820, 263] width 183 height 406
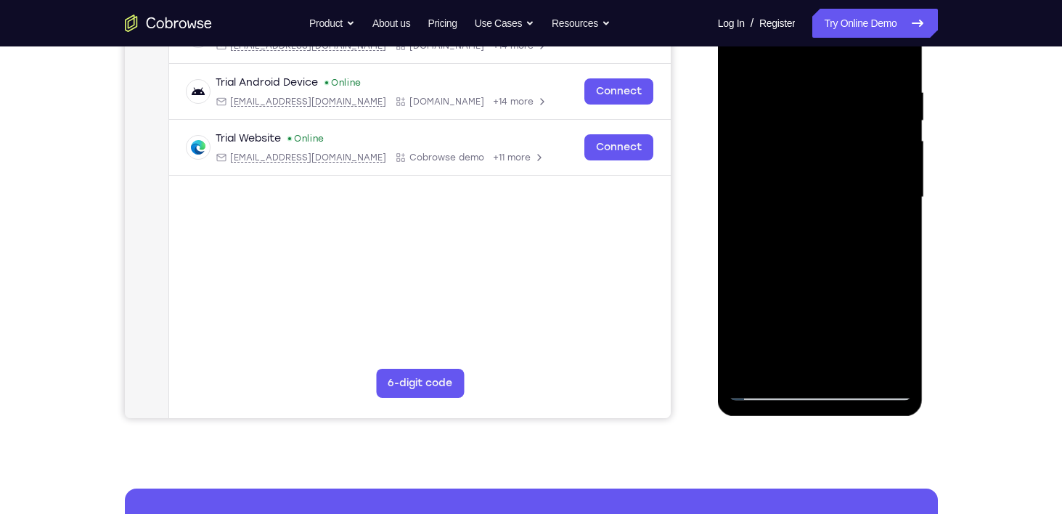
scroll to position [258, 0]
click at [882, 176] on div at bounding box center [820, 196] width 183 height 406
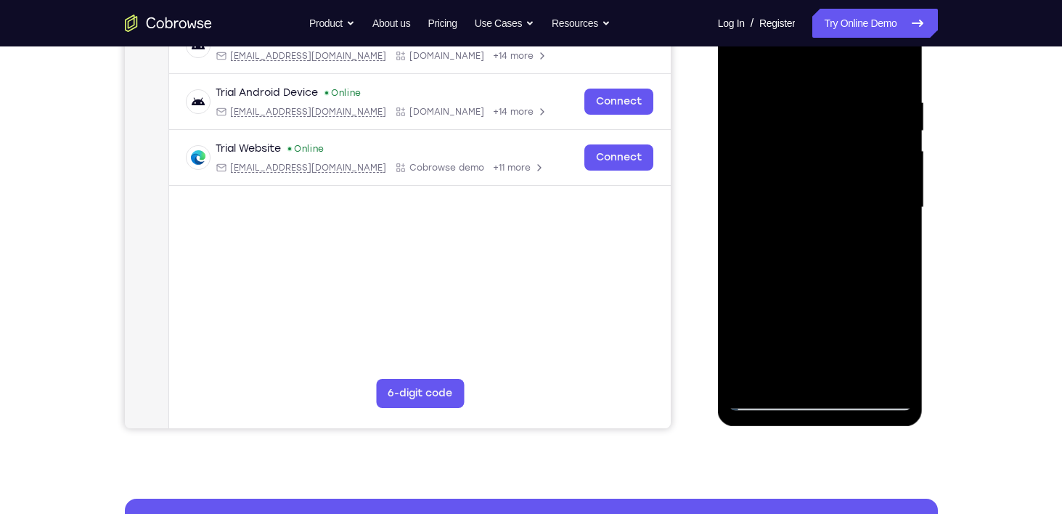
scroll to position [147, 0]
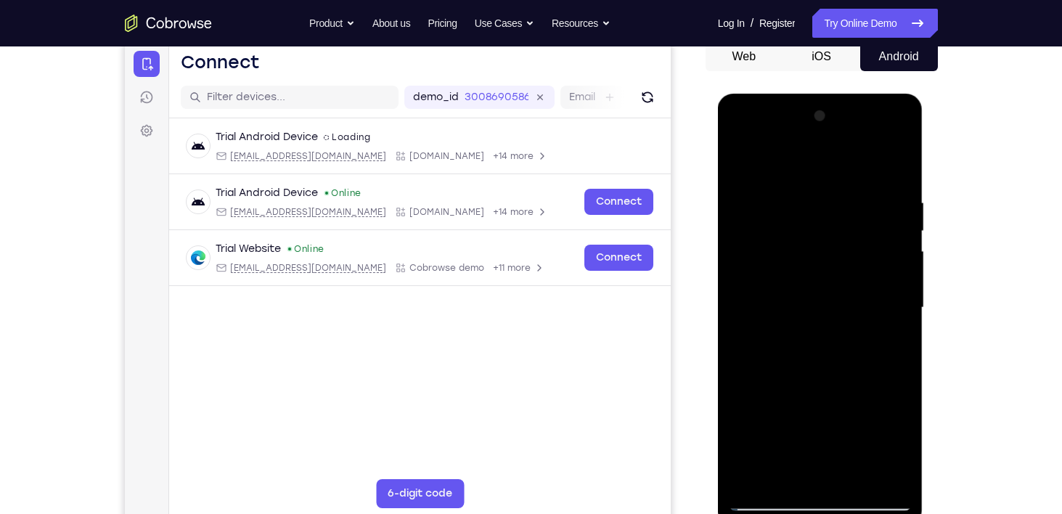
click at [901, 121] on div at bounding box center [820, 308] width 183 height 406
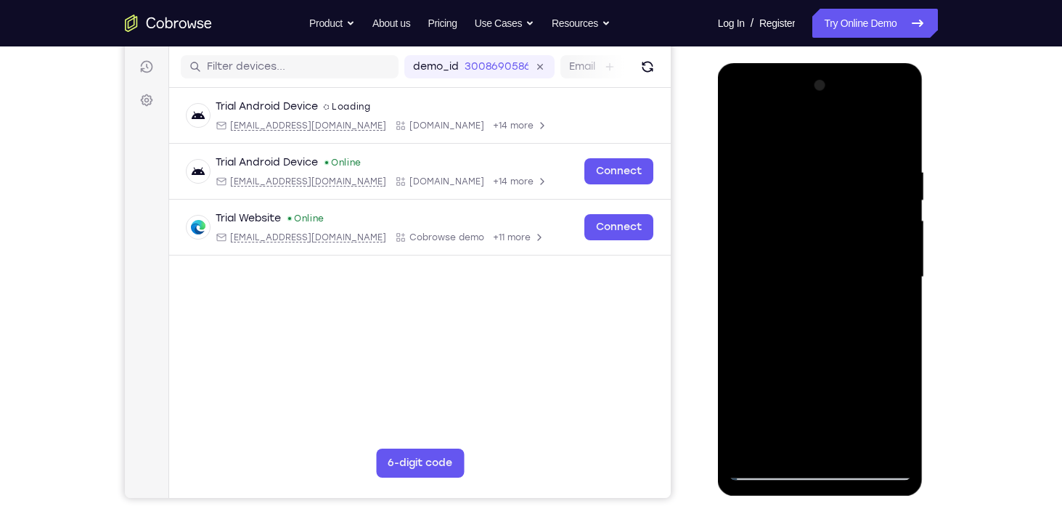
scroll to position [177, 0]
drag, startPoint x: 834, startPoint y: 303, endPoint x: 837, endPoint y: 122, distance: 180.8
click at [837, 122] on div at bounding box center [820, 277] width 183 height 406
drag, startPoint x: 816, startPoint y: 342, endPoint x: 825, endPoint y: 224, distance: 118.0
click at [824, 231] on div at bounding box center [820, 277] width 183 height 406
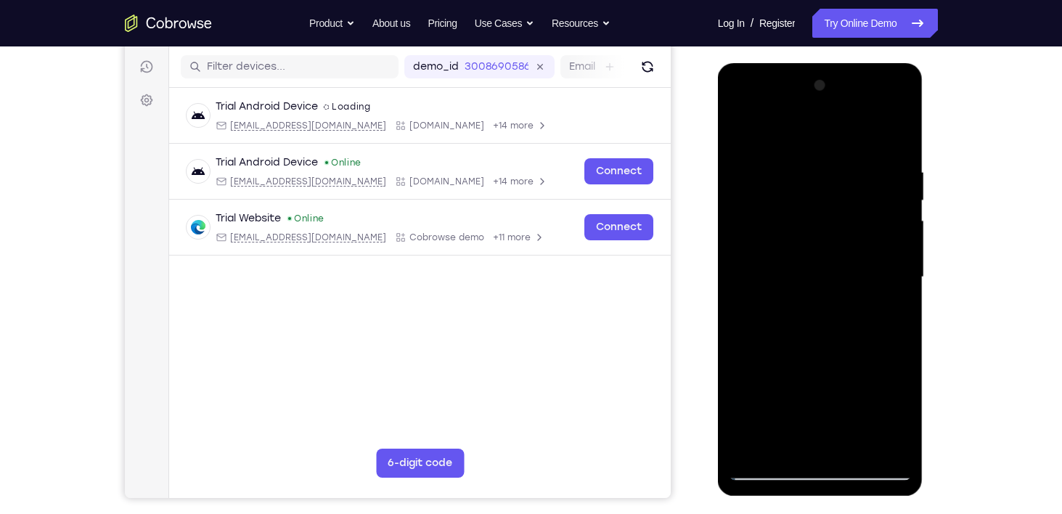
drag, startPoint x: 834, startPoint y: 319, endPoint x: 834, endPoint y: 235, distance: 84.2
click at [834, 235] on div at bounding box center [820, 277] width 183 height 406
click at [822, 318] on div at bounding box center [820, 277] width 183 height 406
click at [902, 91] on div at bounding box center [820, 277] width 183 height 406
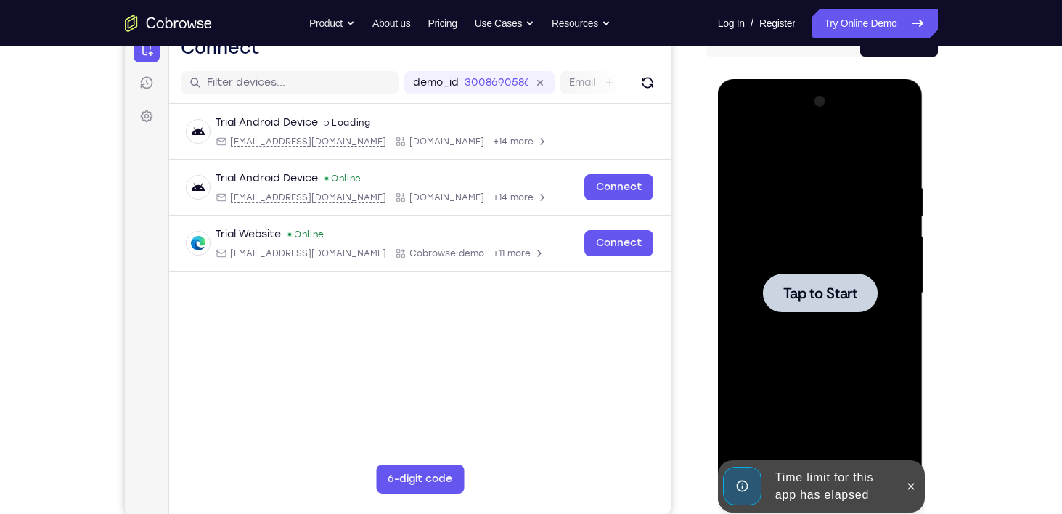
scroll to position [162, 0]
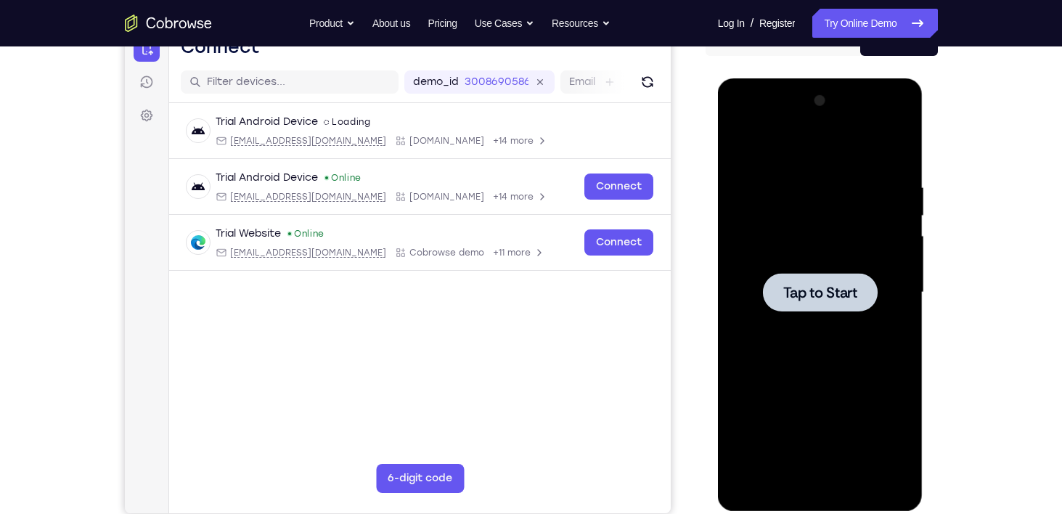
click at [984, 200] on div "Your Support Agent Your Customer Web iOS Android Next Steps We’d be happy to gi…" at bounding box center [531, 363] width 929 height 957
click at [816, 286] on span "Tap to Start" at bounding box center [820, 292] width 74 height 15
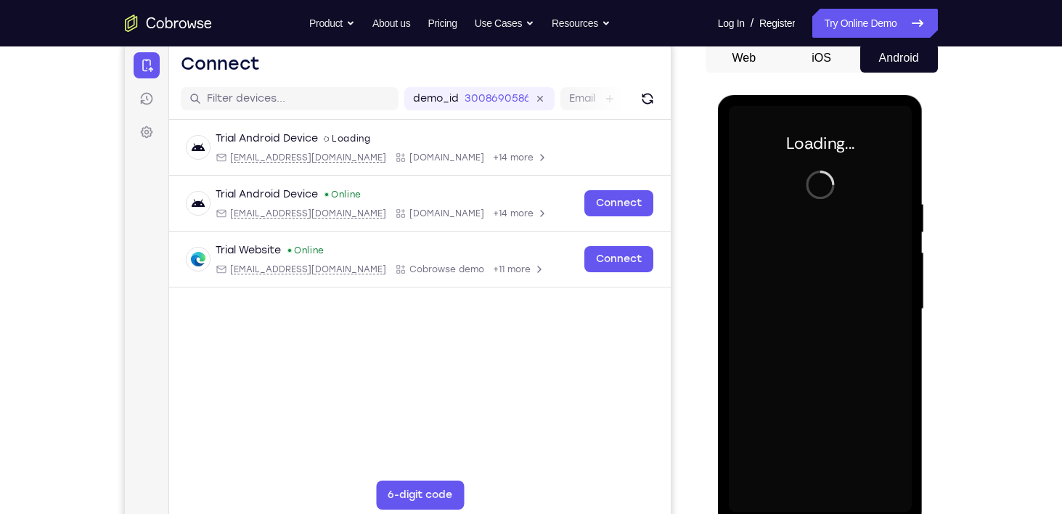
scroll to position [140, 0]
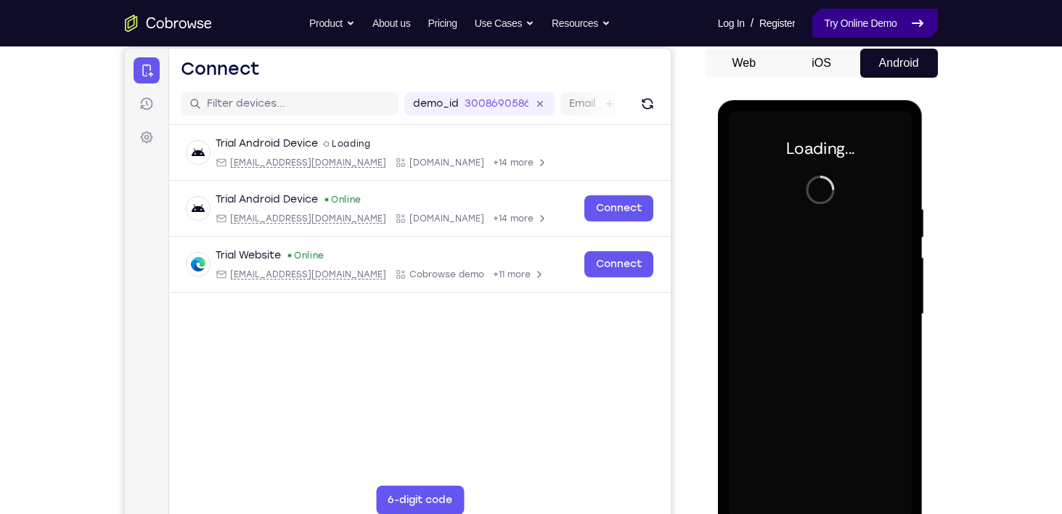
click at [856, 26] on link "Try Online Demo" at bounding box center [874, 23] width 125 height 29
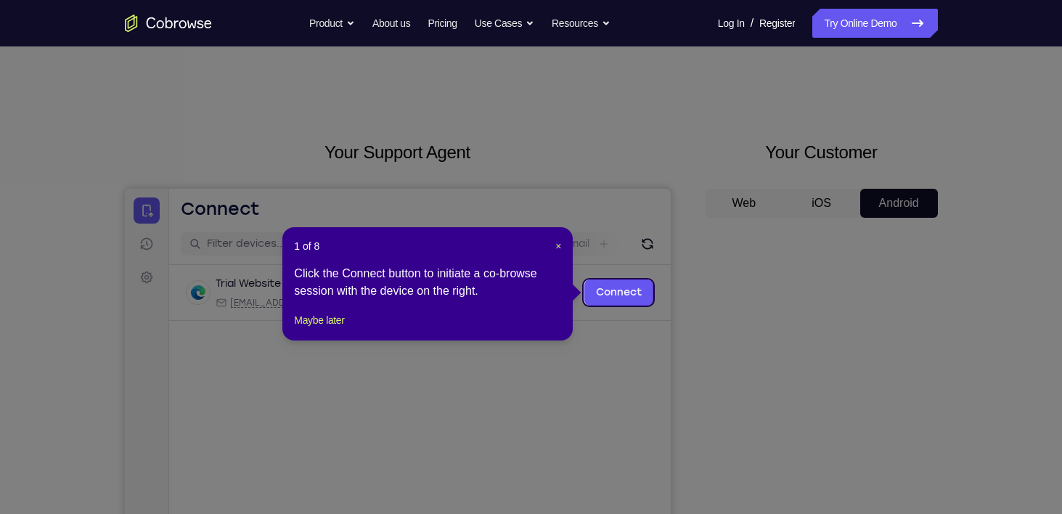
click at [829, 459] on icon at bounding box center [536, 257] width 1073 height 514
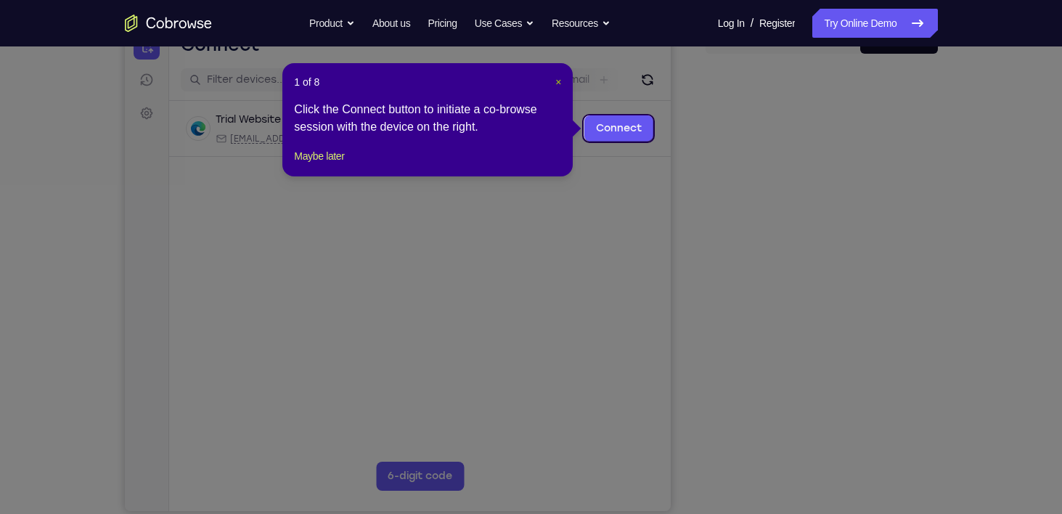
click at [557, 83] on span "×" at bounding box center [558, 82] width 6 height 12
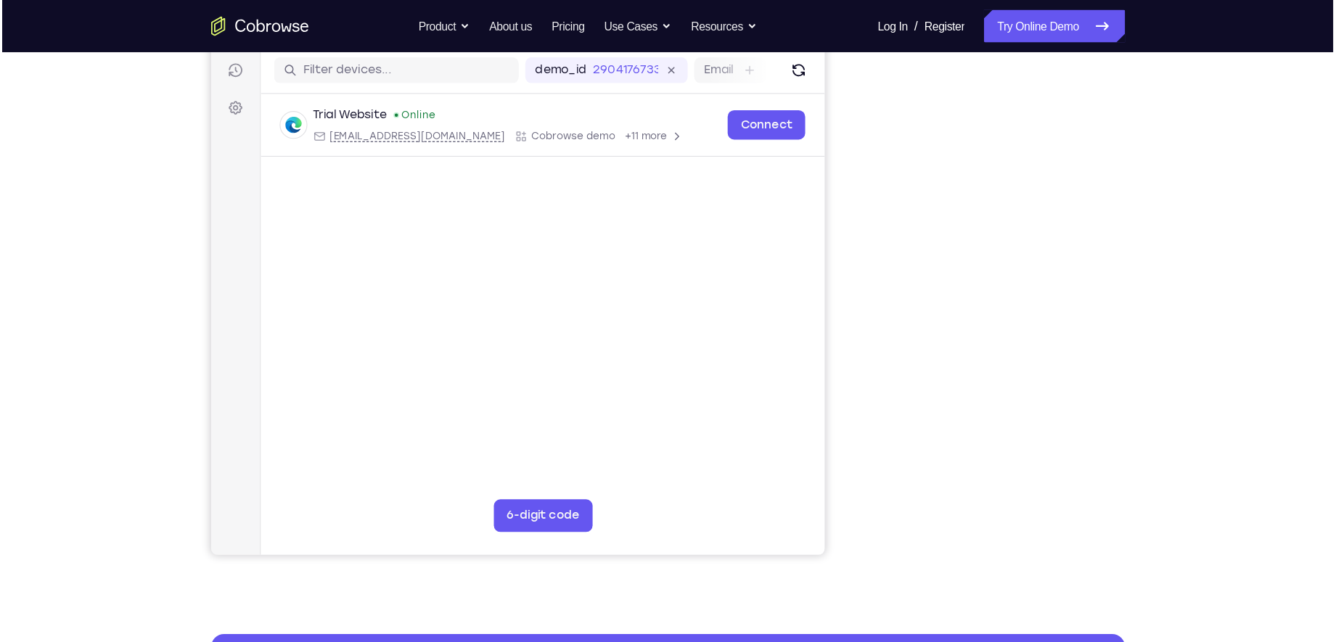
scroll to position [182, 0]
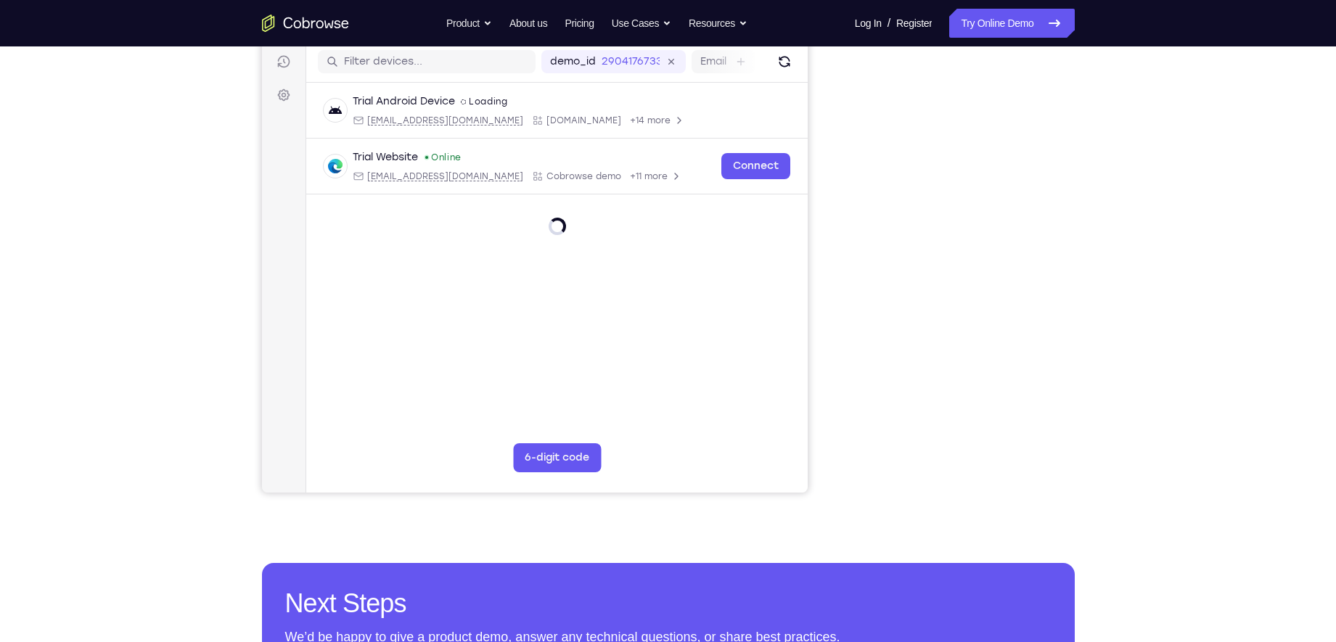
drag, startPoint x: 956, startPoint y: 36, endPoint x: 854, endPoint y: 250, distance: 237.0
click at [837, 254] on div "Your Support Agent Your Customer Web iOS Android" at bounding box center [668, 225] width 813 height 536
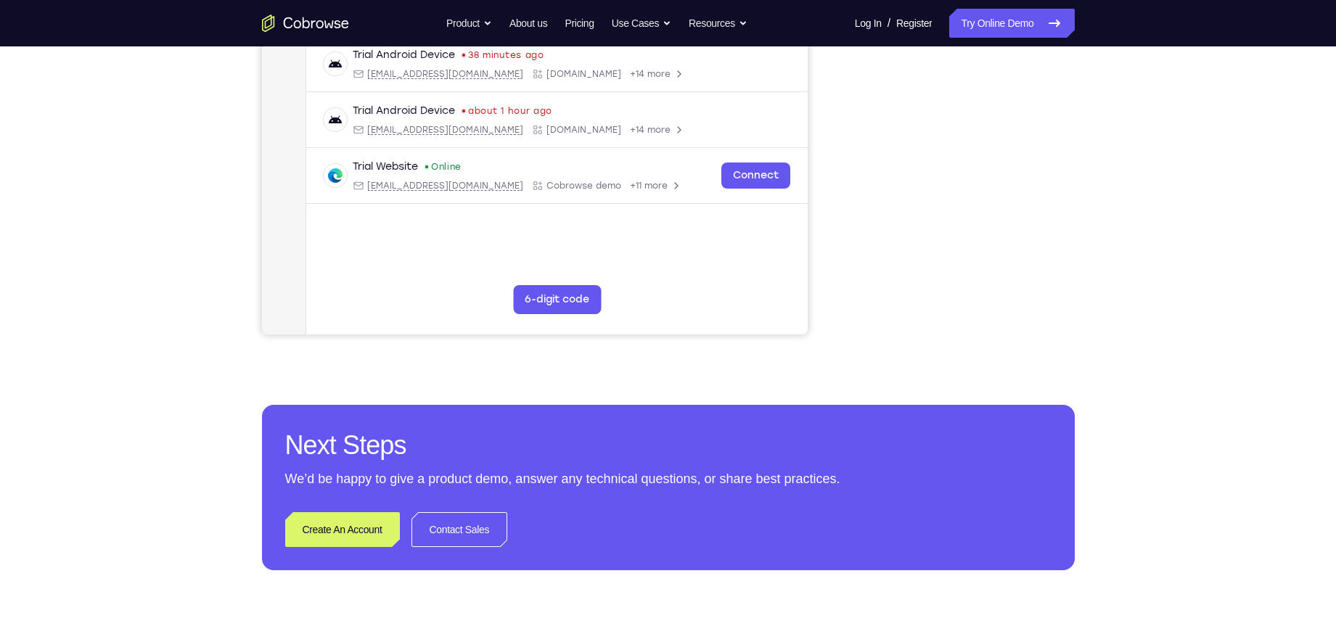
scroll to position [345, 0]
